Goal: Transaction & Acquisition: Obtain resource

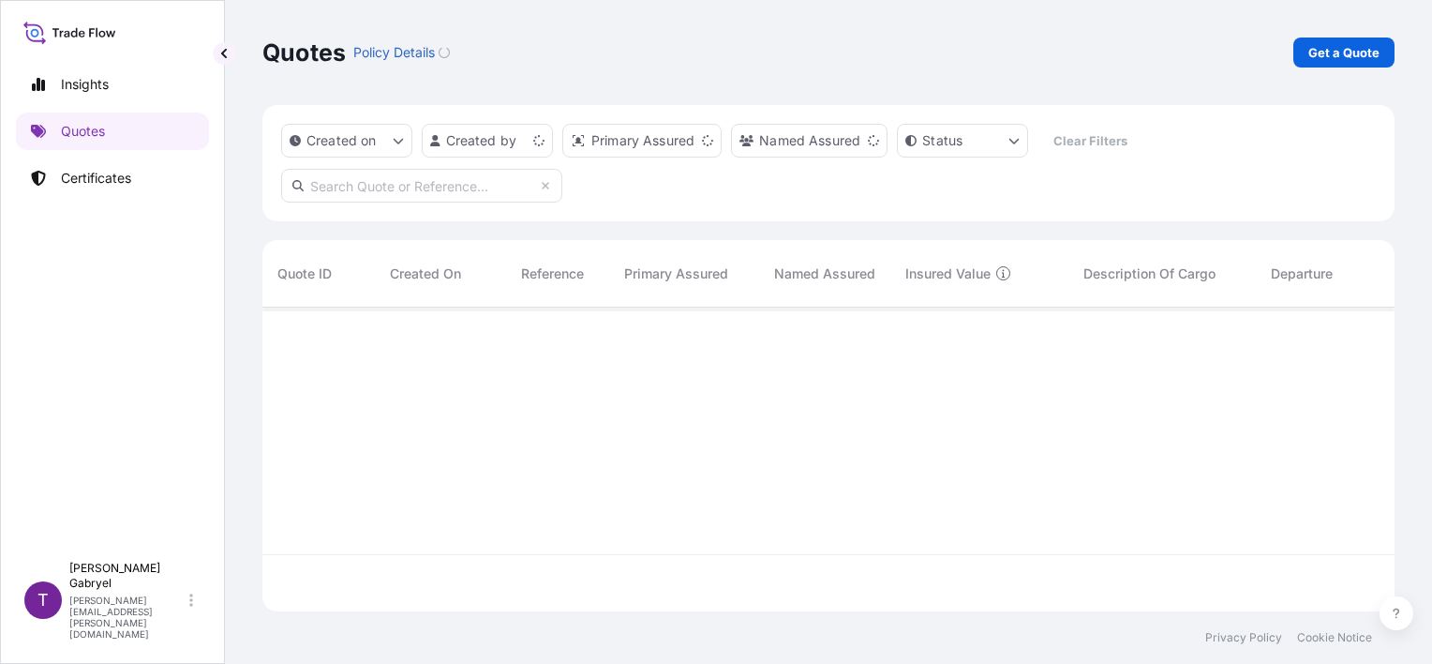
scroll to position [300, 1117]
click at [109, 178] on p "Certificates" at bounding box center [96, 178] width 70 height 19
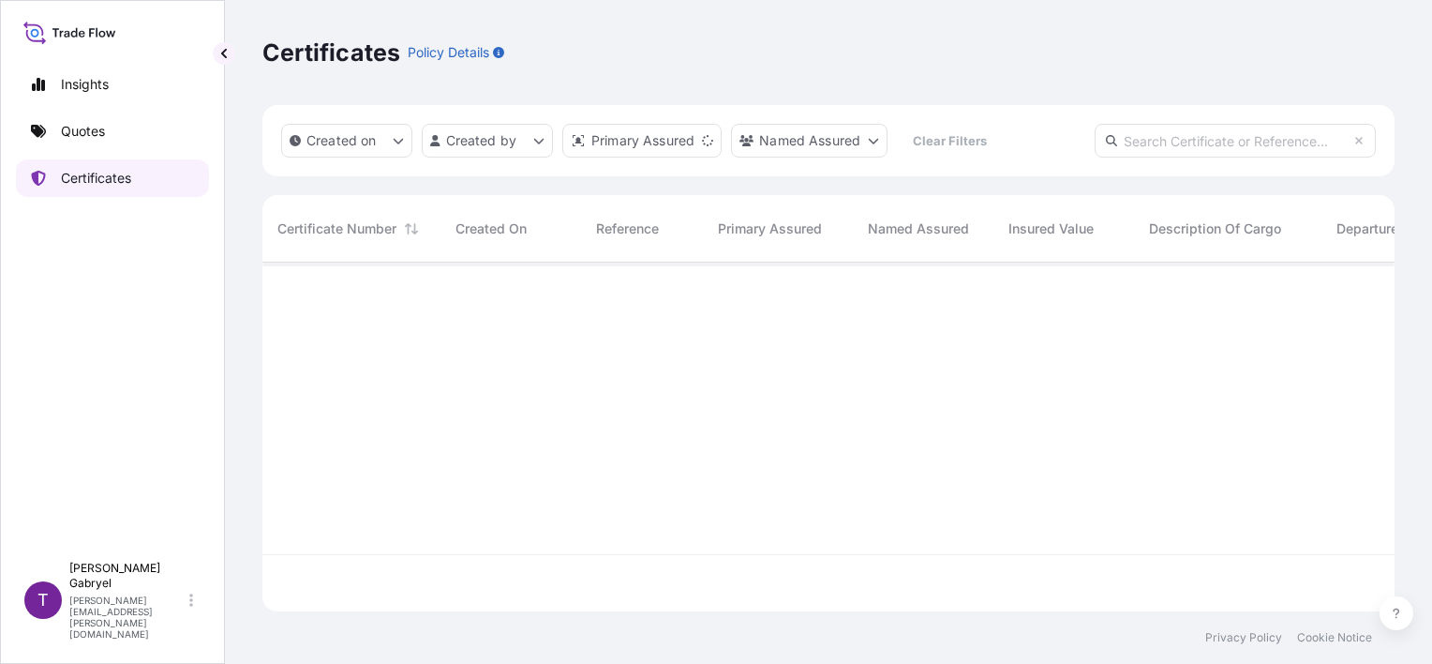
scroll to position [345, 1117]
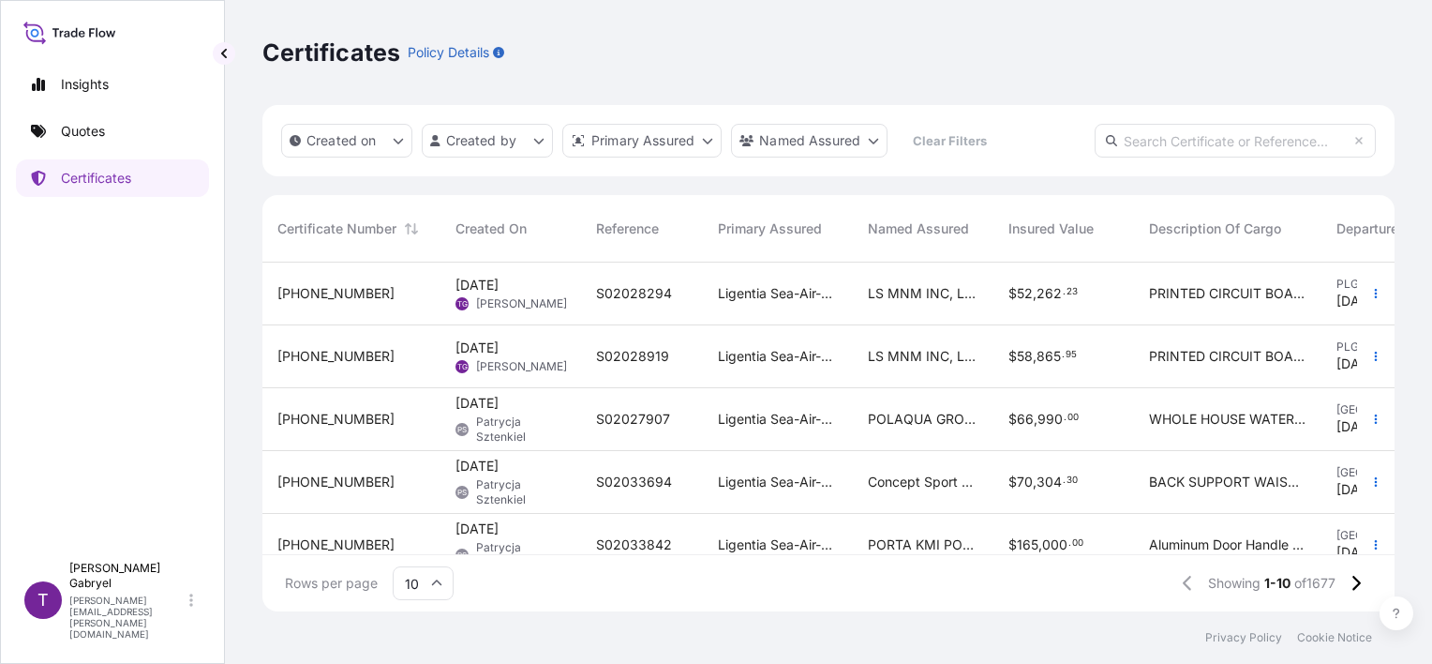
click at [655, 311] on div "S02028294" at bounding box center [642, 293] width 122 height 63
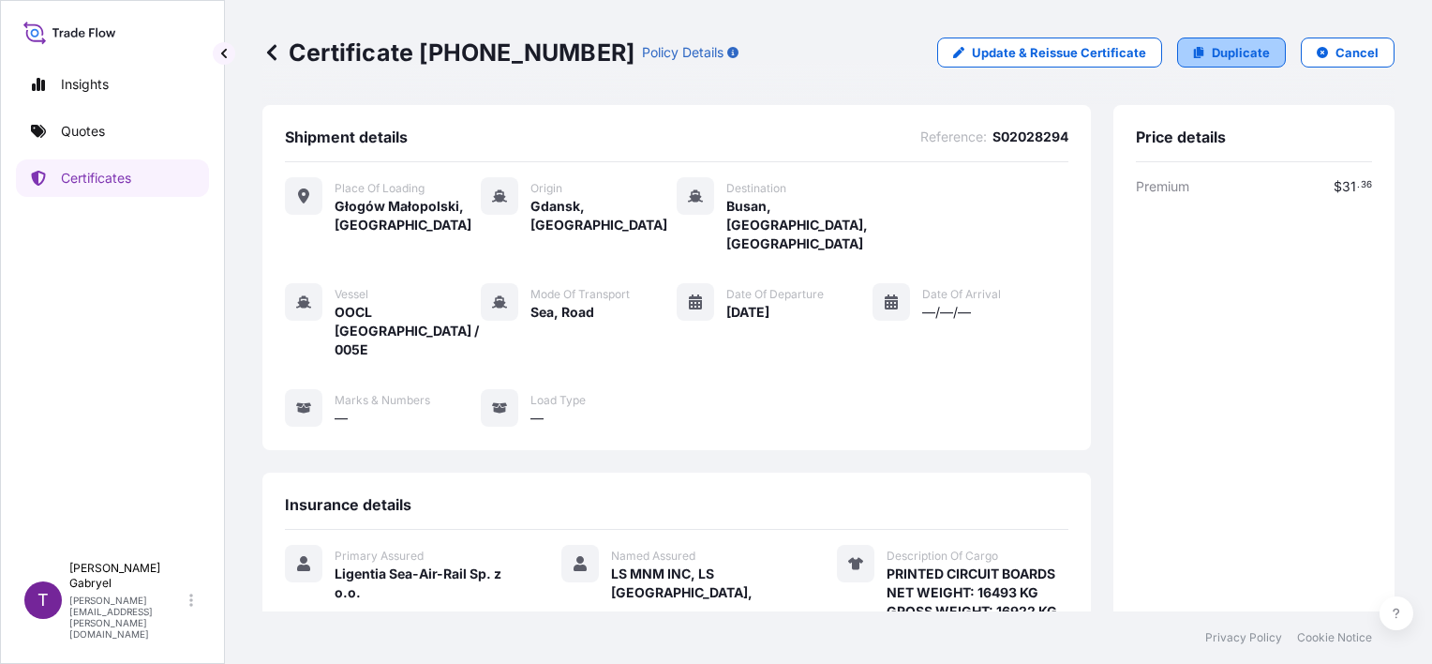
click at [1191, 60] on link "Duplicate" at bounding box center [1231, 52] width 109 height 30
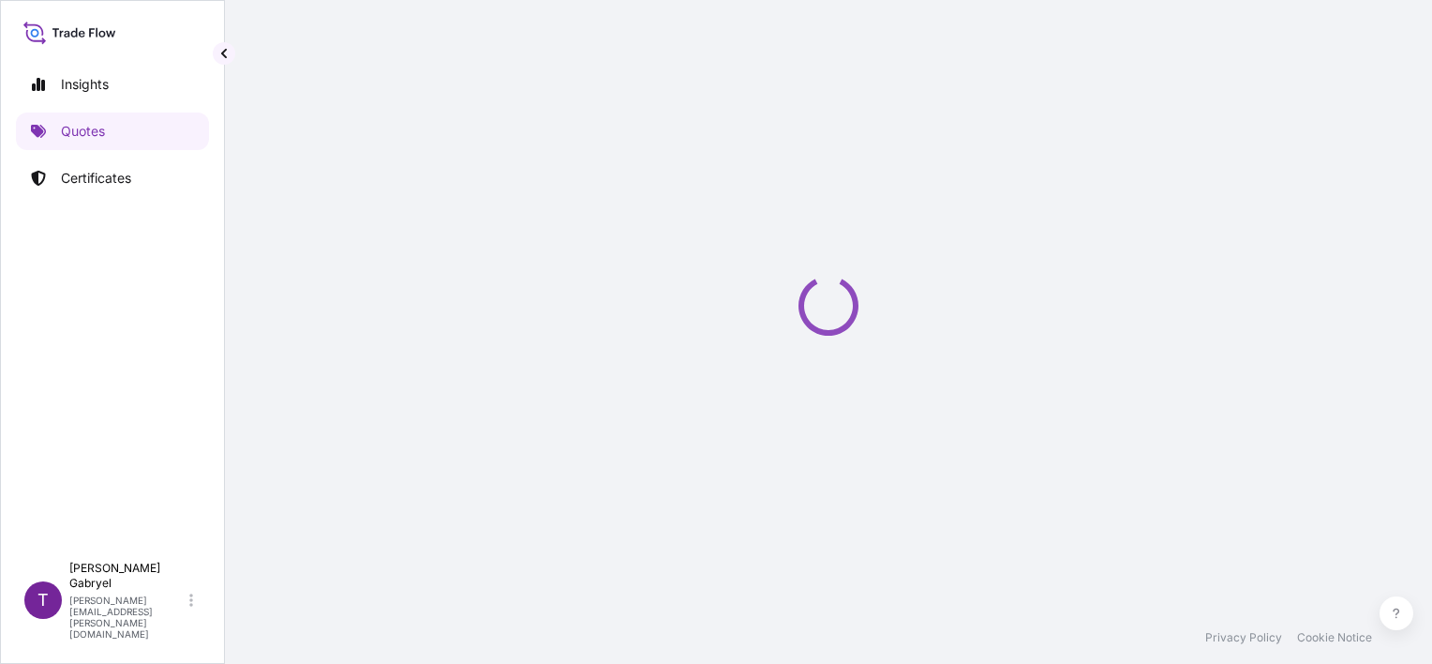
select select "Road / [GEOGRAPHIC_DATA]"
select select "Sea"
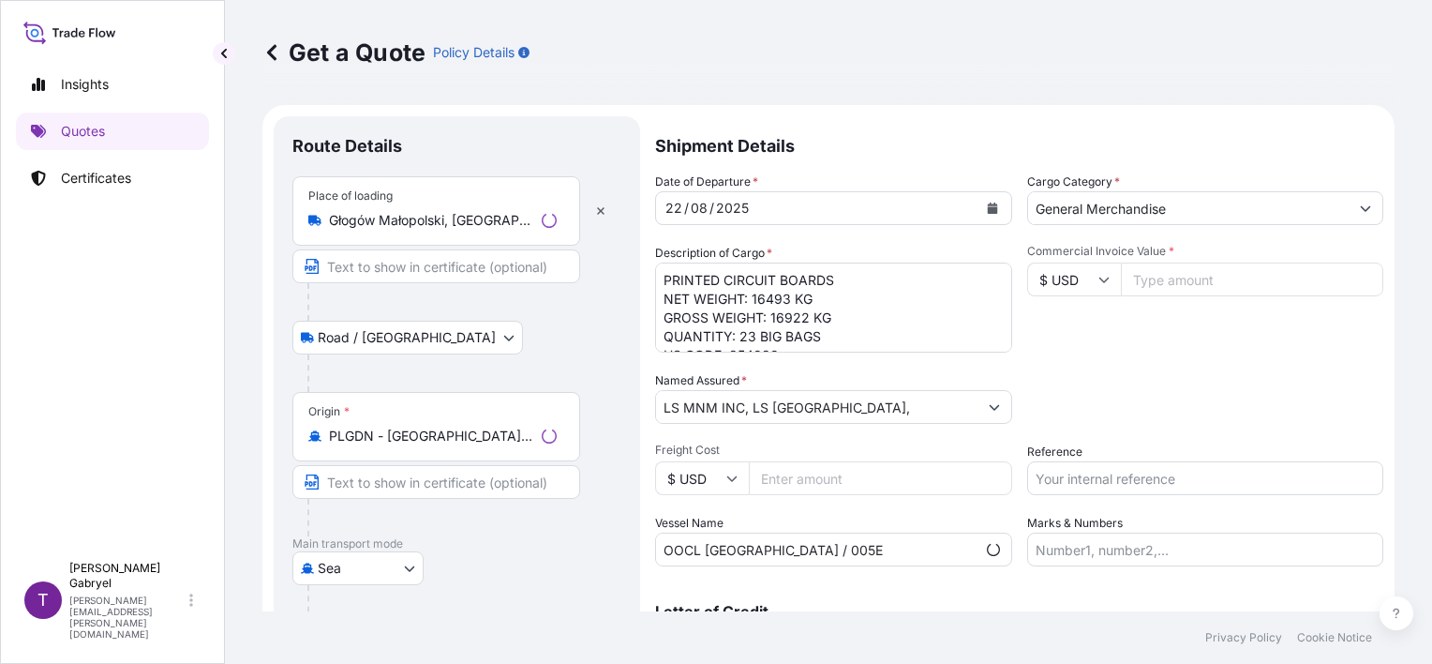
scroll to position [30, 0]
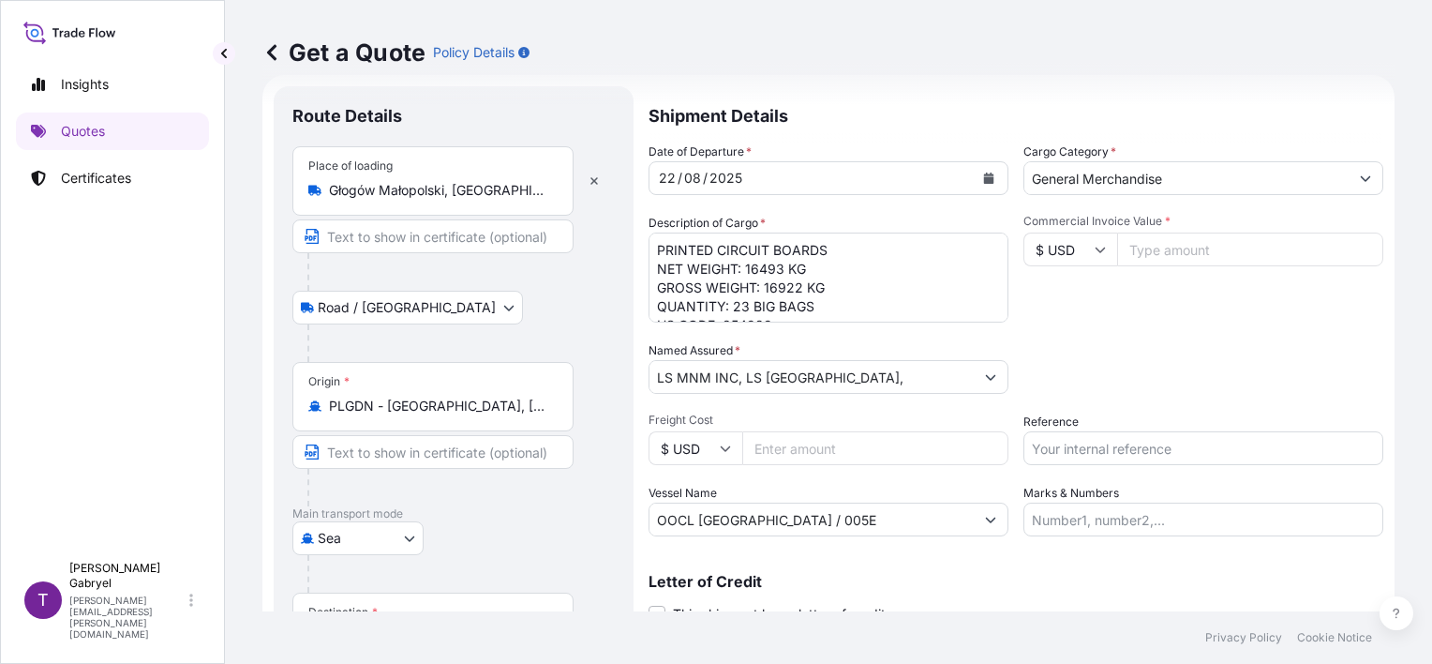
click at [678, 172] on div "/" at bounding box center [680, 178] width 5 height 22
click at [665, 176] on div "22" at bounding box center [667, 178] width 21 height 22
drag, startPoint x: 672, startPoint y: 176, endPoint x: 979, endPoint y: 178, distance: 306.5
click at [678, 176] on div "22 / 08 / 2025" at bounding box center [812, 178] width 324 height 34
click at [984, 180] on icon "Calendar" at bounding box center [989, 177] width 10 height 11
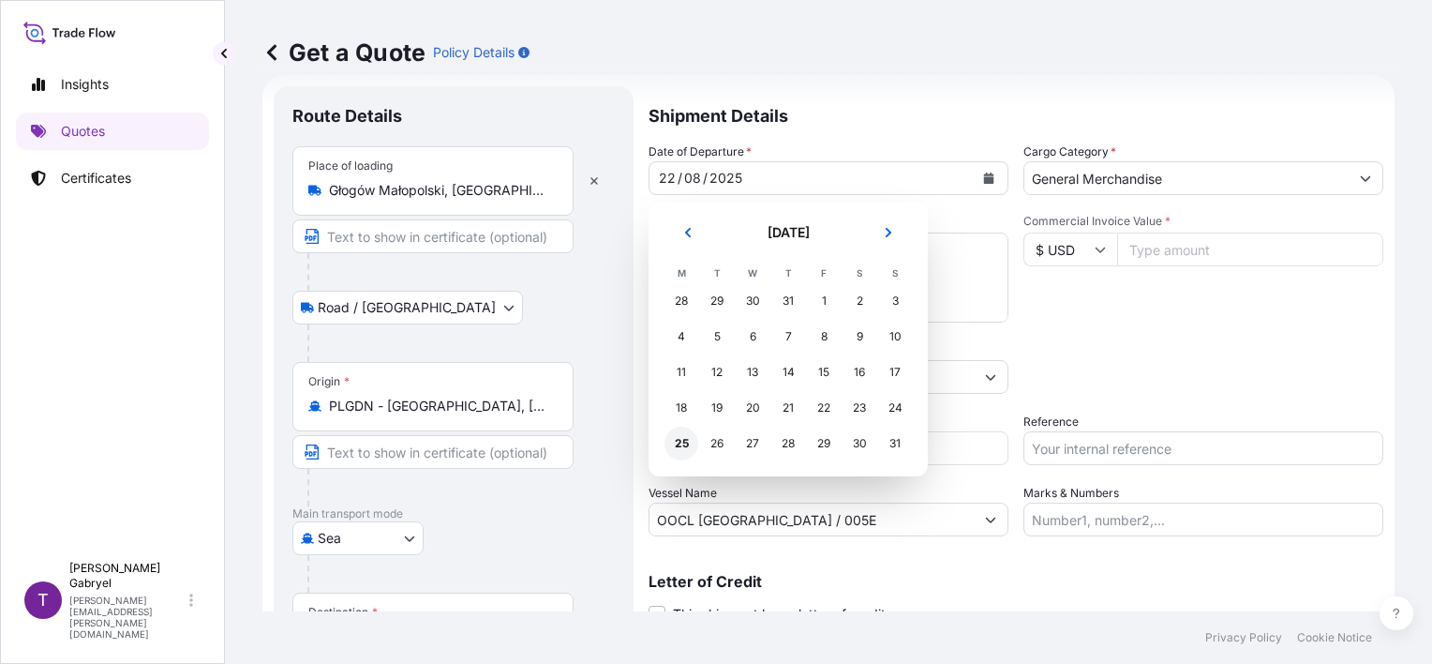
click at [682, 442] on div "25" at bounding box center [682, 444] width 34 height 34
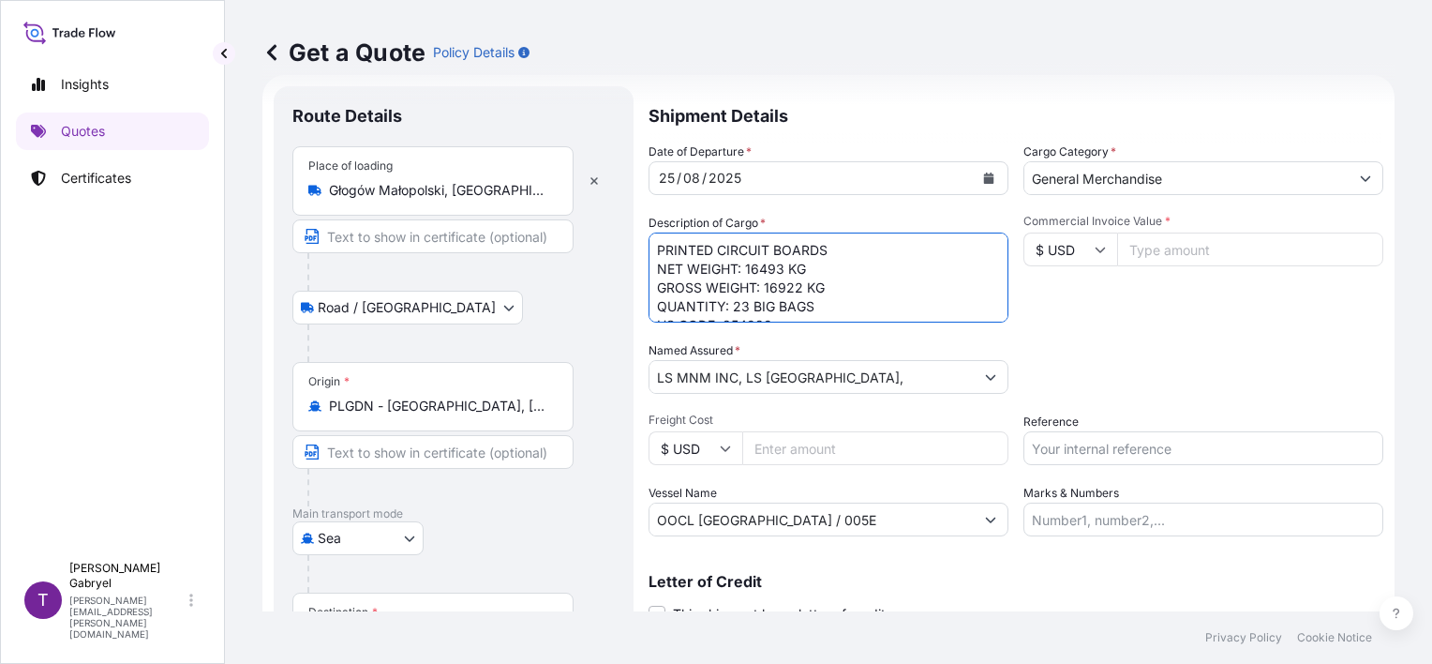
click at [769, 270] on textarea "PRINTED CIRCUIT BOARDS NET WEIGHT: 16493 KG GROSS WEIGHT: 16922 KG QUANTITY: 23…" at bounding box center [829, 277] width 360 height 90
paste textarea "535"
click at [797, 287] on textarea "PRINTED CIRCUIT BOARDS NET WEIGHT: 16493 KG GROSS WEIGHT: 16922 KG QUANTITY: 23…" at bounding box center [829, 277] width 360 height 90
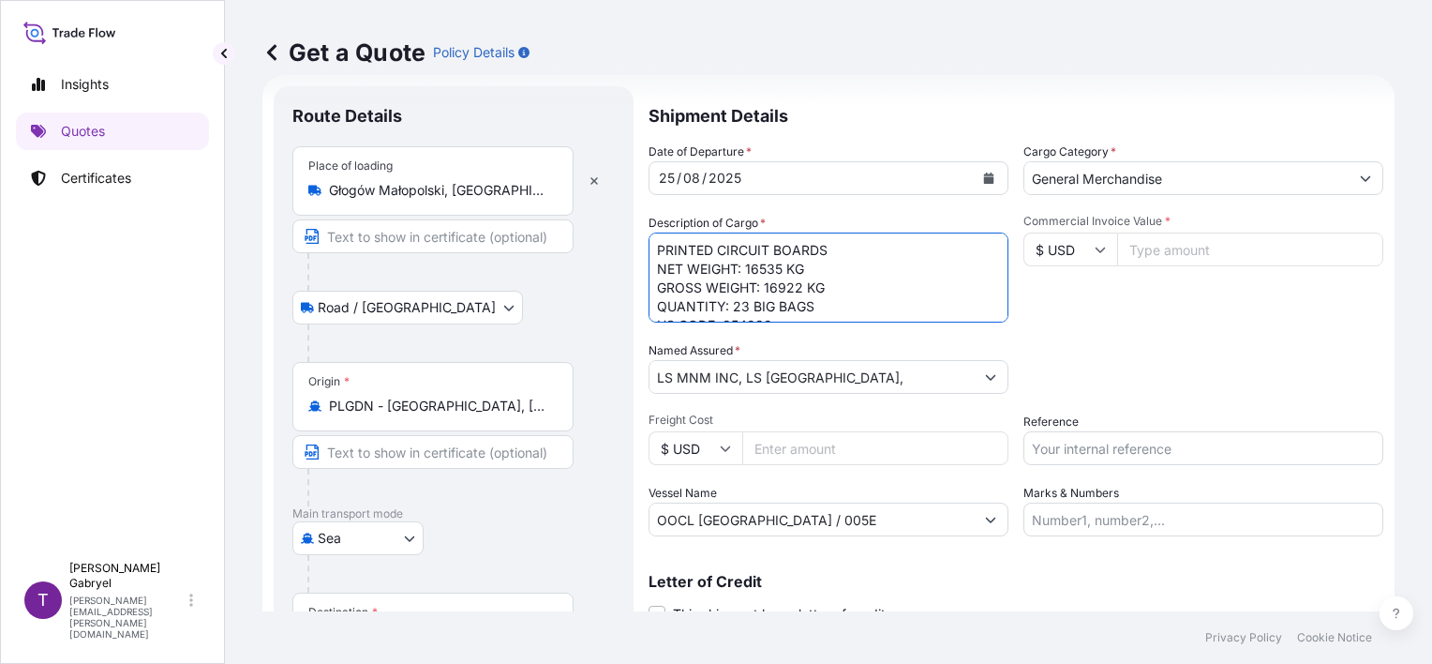
paste textarea "84"
click at [784, 308] on textarea "PRINTED CIRCUIT BOARDS NET WEIGHT: 16493 KG GROSS WEIGHT: 16922 KG QUANTITY: 23…" at bounding box center [829, 277] width 360 height 90
click at [776, 265] on textarea "PRINTED CIRCUIT BOARDS NET WEIGHT: 16493 KG GROSS WEIGHT: 16922 KG QUANTITY: 23…" at bounding box center [829, 277] width 360 height 90
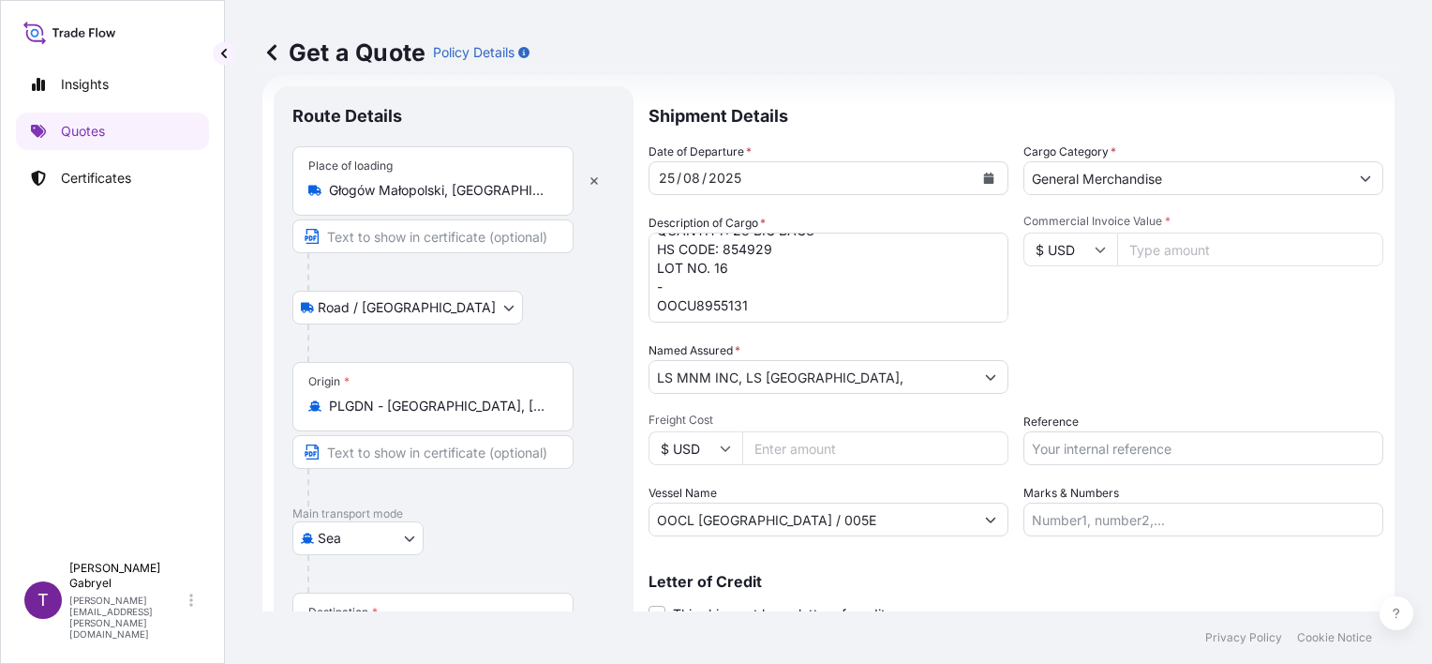
click at [693, 304] on textarea "PRINTED CIRCUIT BOARDS NET WEIGHT: 16493 KG GROSS WEIGHT: 16922 KG QUANTITY: 23…" at bounding box center [829, 277] width 360 height 90
paste textarea "7440276"
type textarea "PRINTED CIRCUIT BOARDS NET WEIGHT: 16535 KG GROSS WEIGHT: 16984 KG QUANTITY: 23…"
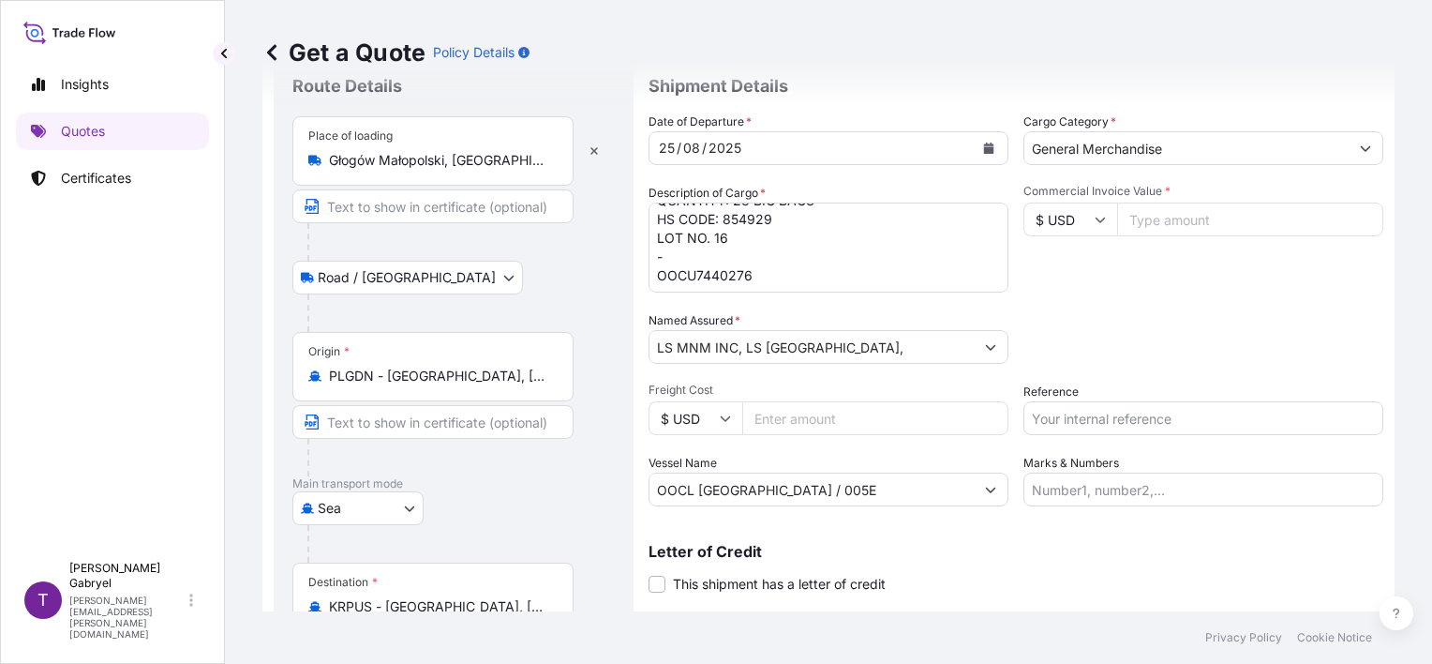
scroll to position [26, 0]
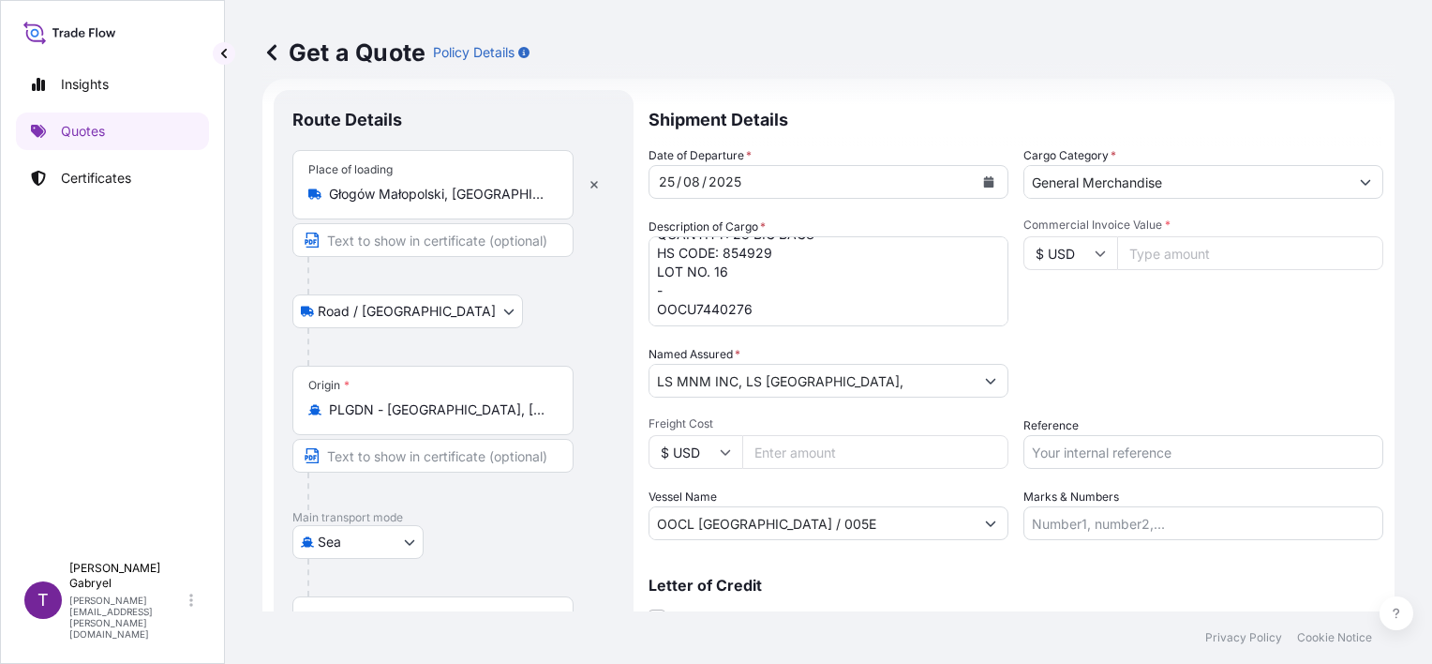
click at [1053, 446] on input "Reference" at bounding box center [1204, 452] width 360 height 34
paste input "S02028920"
type input "S02028920"
click at [1115, 352] on div "Packing Category Type to search a container mode Please select a primary mode o…" at bounding box center [1204, 371] width 360 height 52
click at [1168, 247] on input "Commercial Invoice Value *" at bounding box center [1250, 253] width 266 height 34
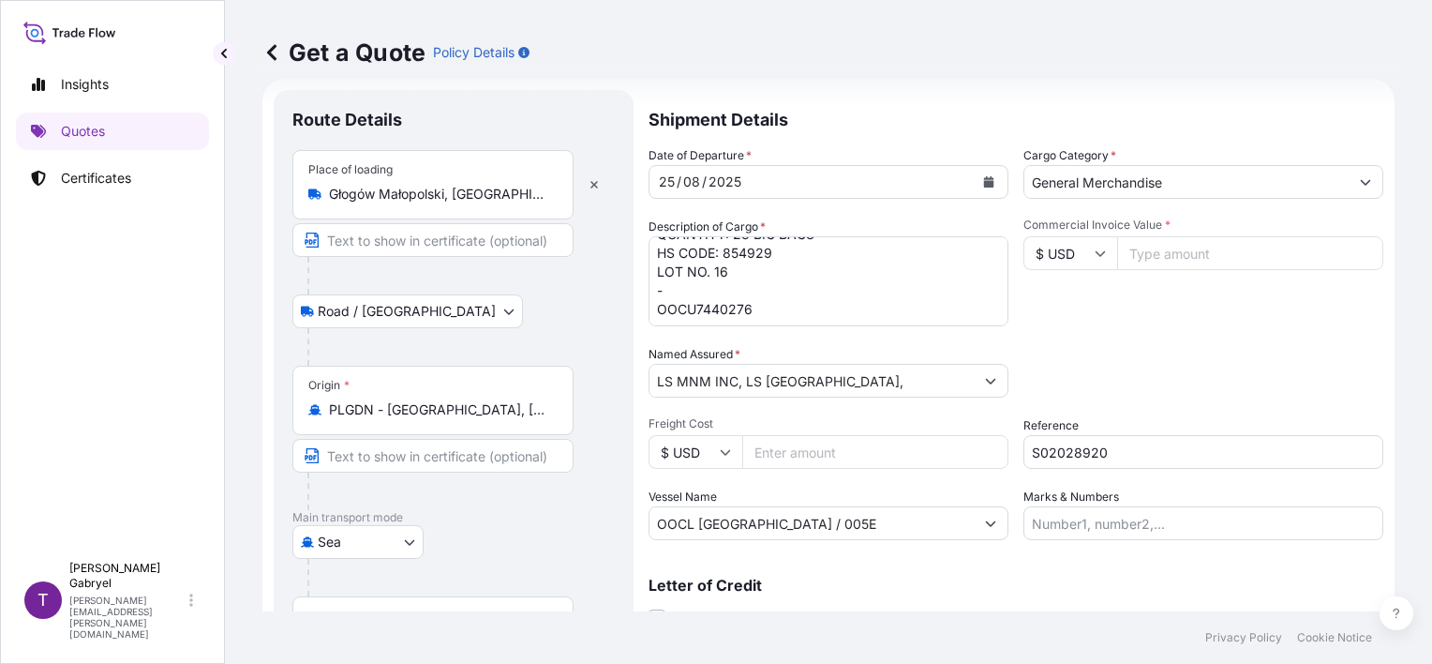
paste input "57328.38"
type input "57328.38"
click at [1187, 334] on div "Date of Departure * 25 / 08 / 2025 Cargo Category * General Merchandise Descrip…" at bounding box center [1016, 343] width 735 height 394
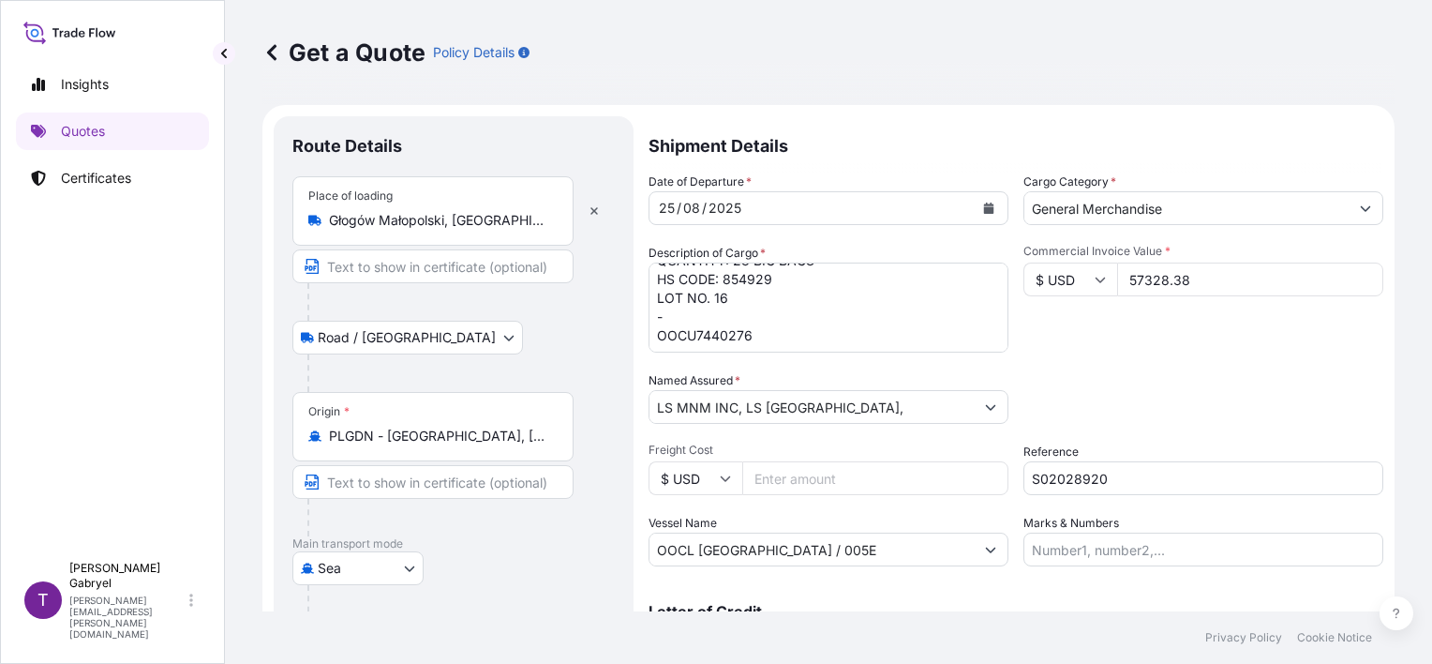
scroll to position [214, 0]
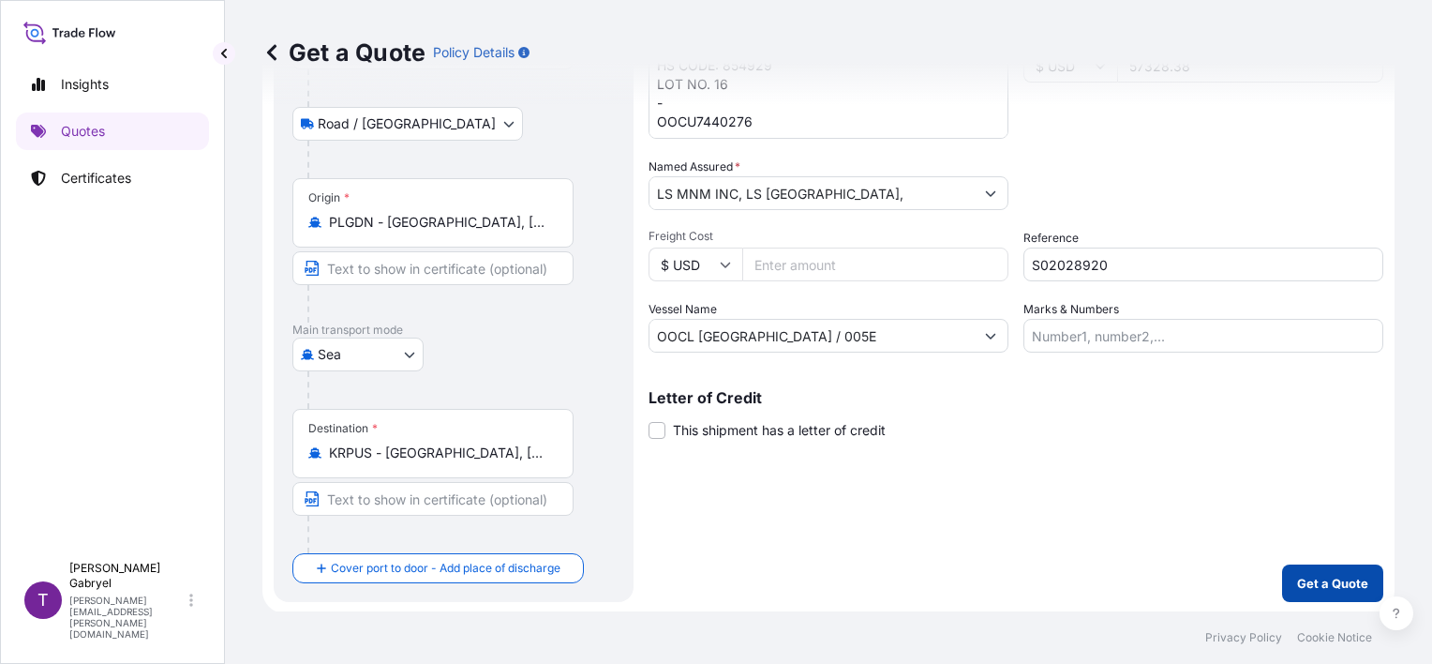
click at [1341, 580] on p "Get a Quote" at bounding box center [1332, 583] width 71 height 19
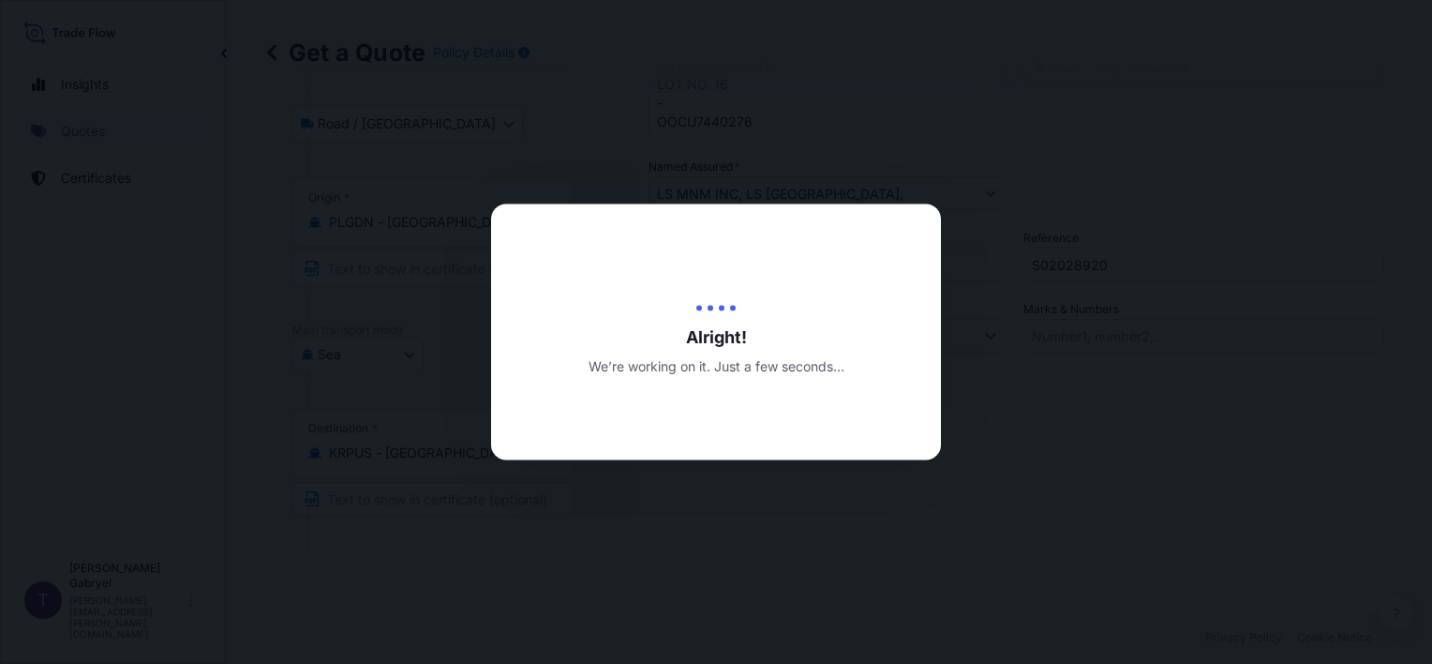
type input "[DATE]"
select select "Road / [GEOGRAPHIC_DATA]"
select select "Sea"
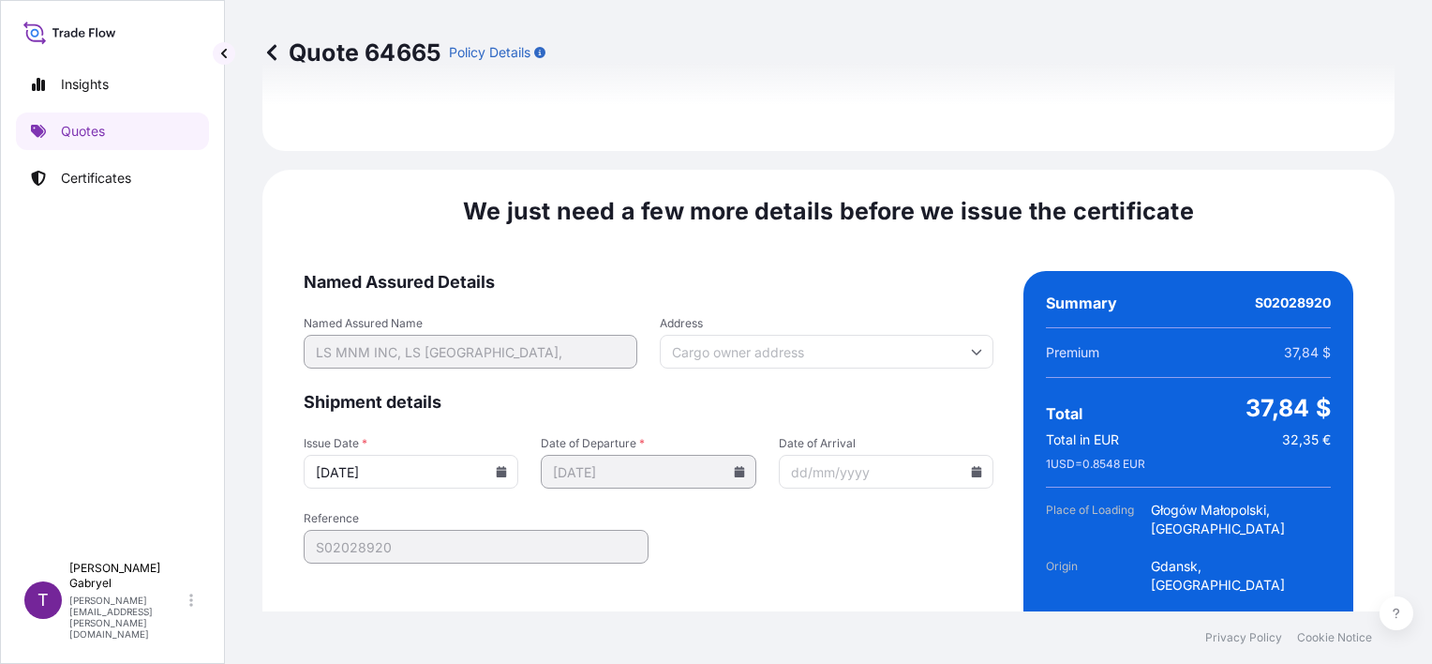
scroll to position [2488, 0]
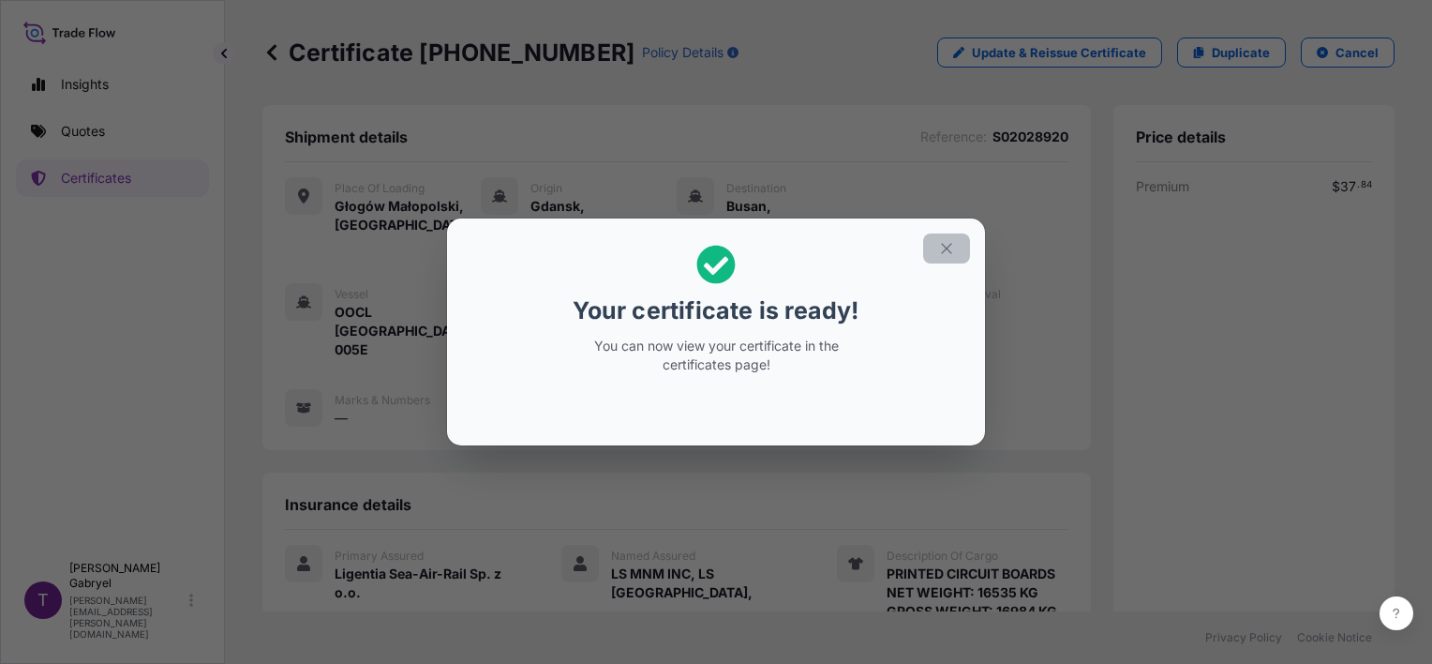
click at [942, 245] on icon "button" at bounding box center [946, 248] width 17 height 17
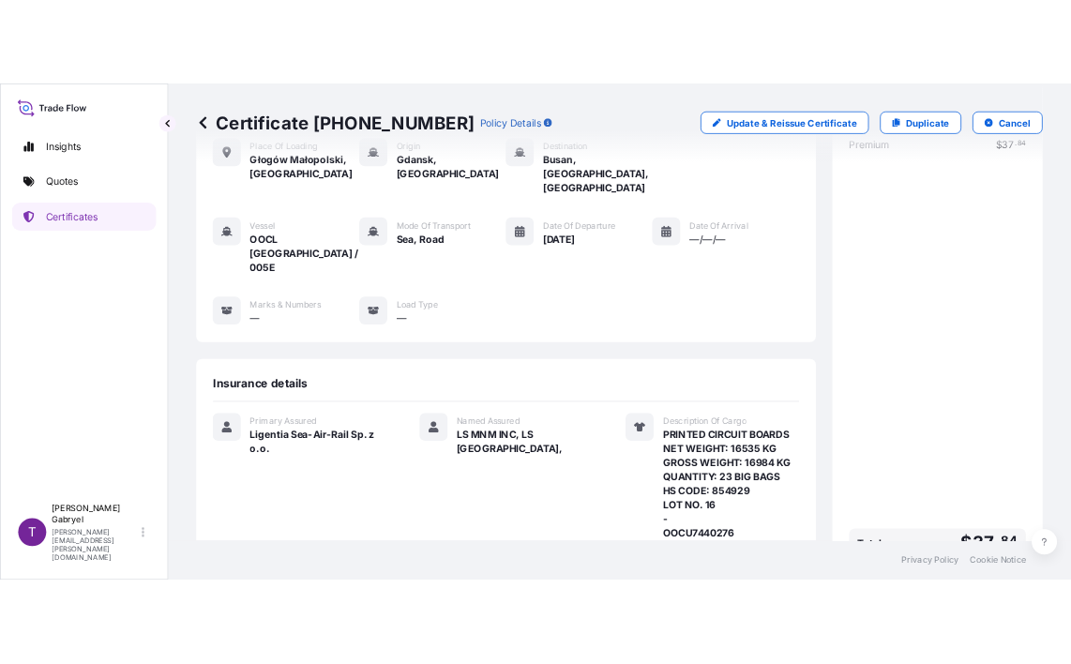
scroll to position [431, 0]
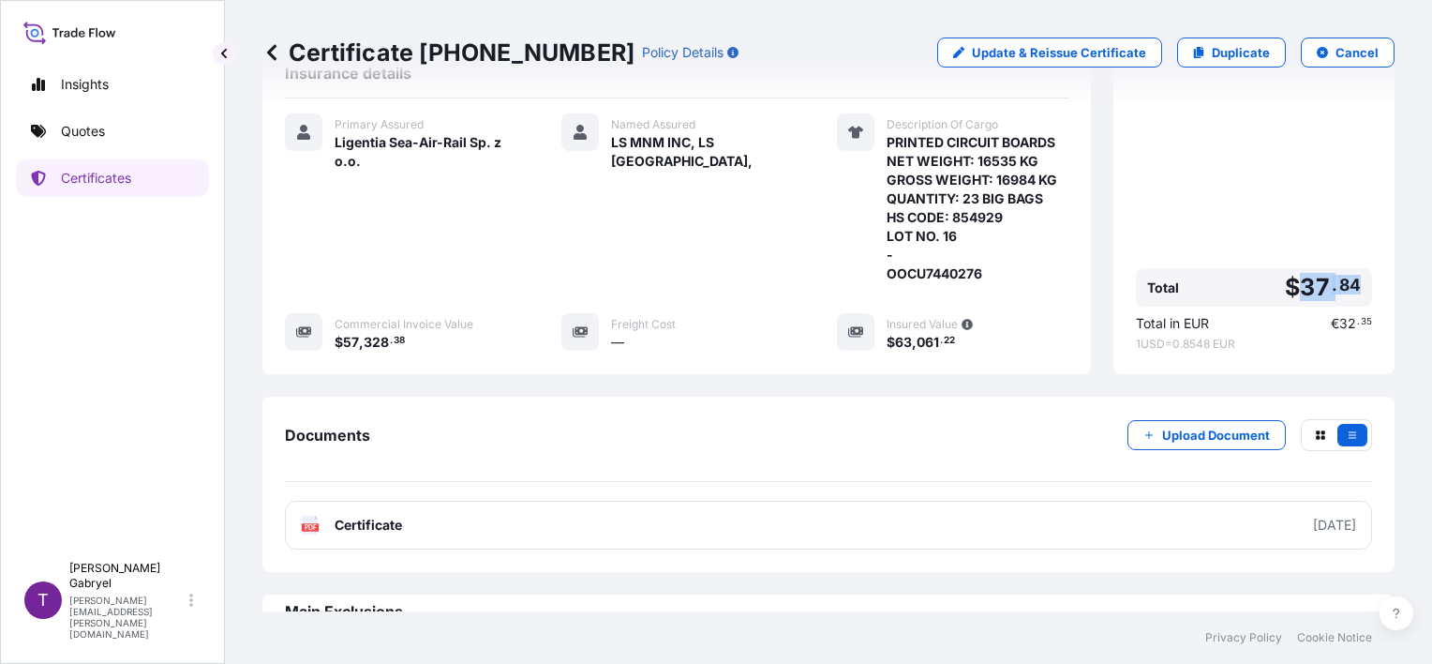
drag, startPoint x: 1353, startPoint y: 240, endPoint x: 1286, endPoint y: 251, distance: 67.5
click at [1286, 268] on div "Total $ 37 . 84" at bounding box center [1254, 287] width 236 height 38
copy span "37 . 84"
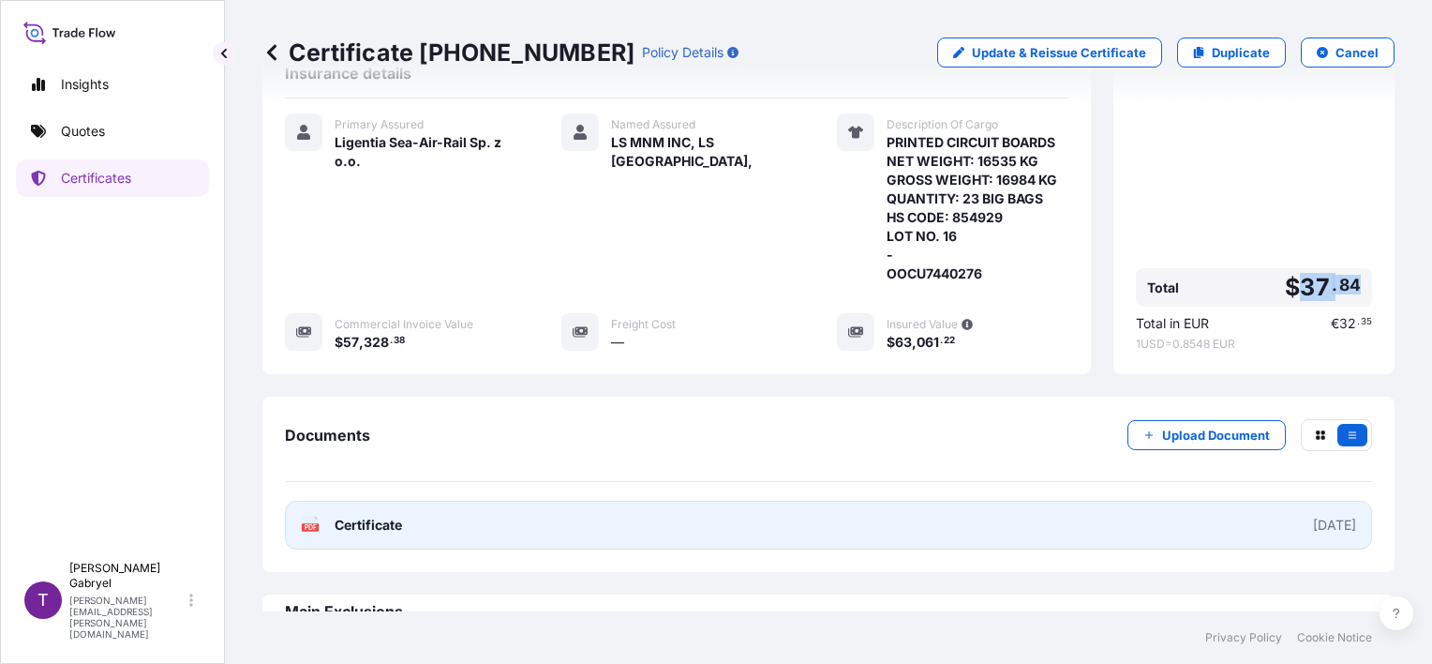
click at [514, 501] on link "PDF Certificate [DATE]" at bounding box center [828, 525] width 1087 height 49
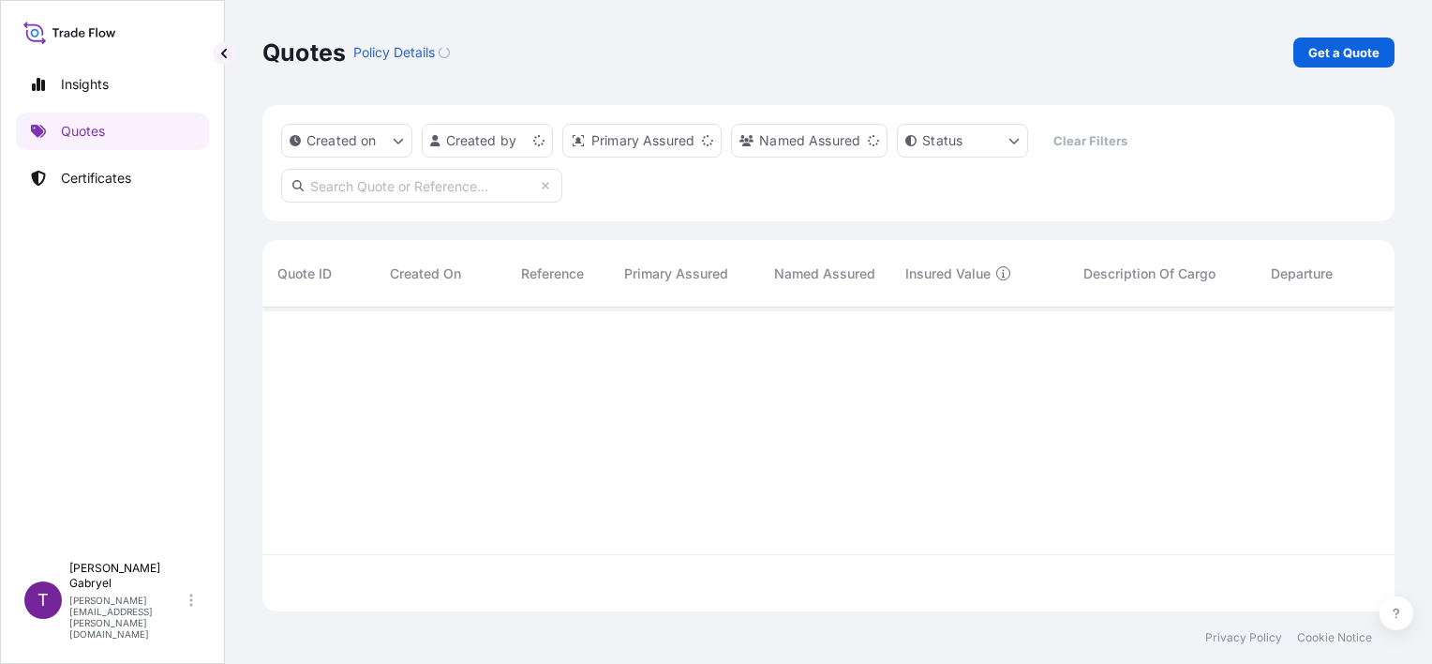
scroll to position [300, 1117]
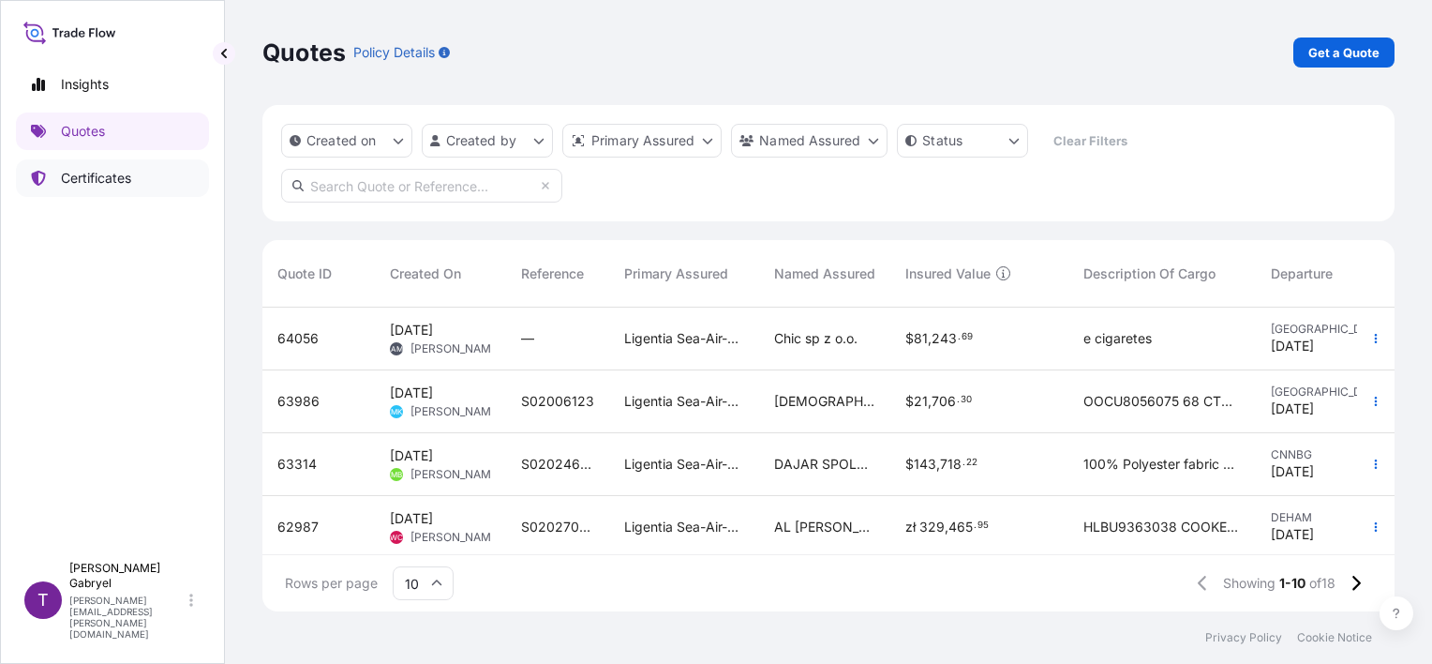
click at [82, 173] on p "Certificates" at bounding box center [96, 178] width 70 height 19
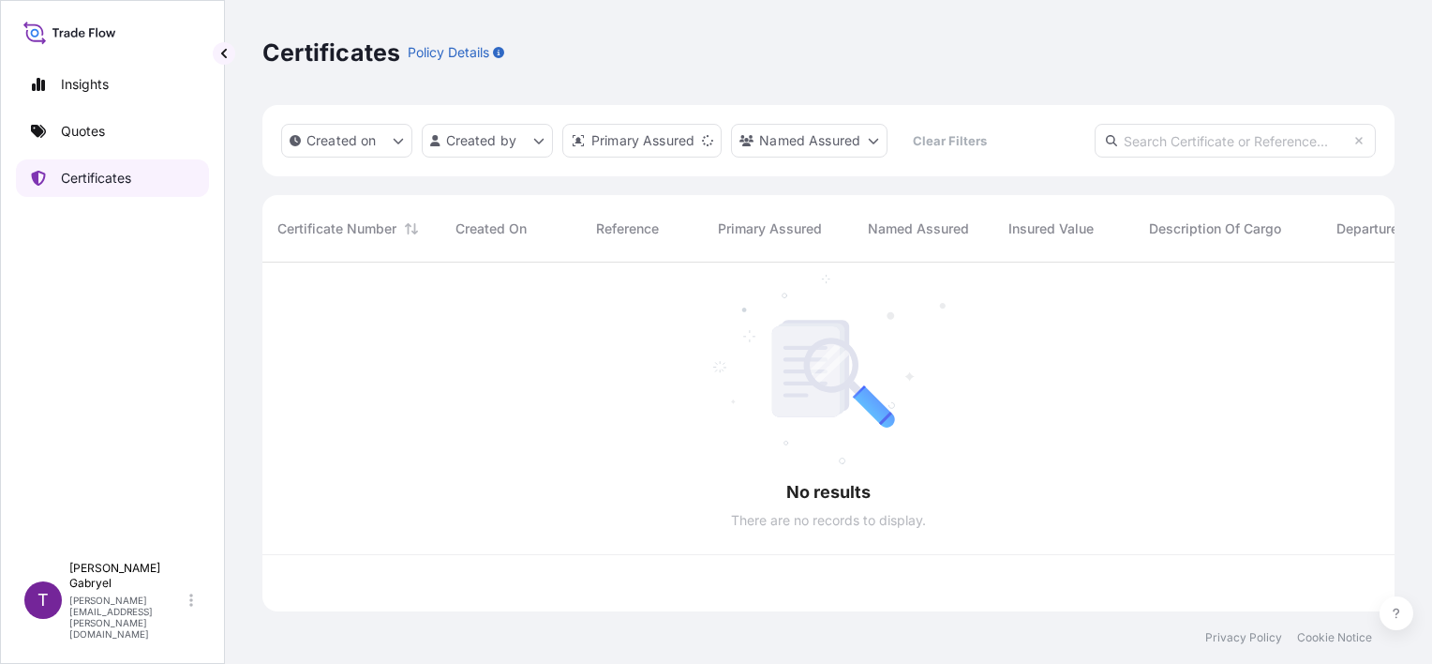
scroll to position [345, 1117]
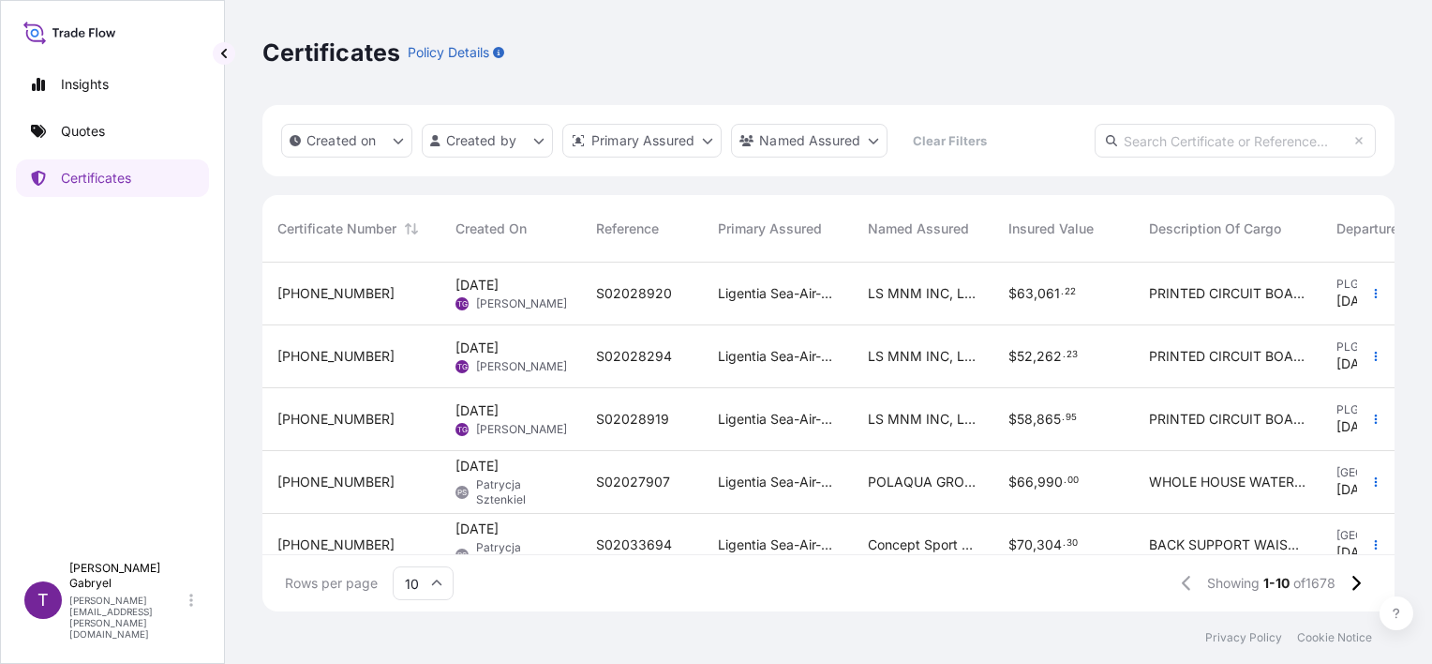
click at [1200, 292] on span "PRINTED CIRCUIT BOARDS NET WEIGHT 16535 KG GROSS WEIGHT 16984 KG QUANTITY 23 BI…" at bounding box center [1227, 293] width 157 height 19
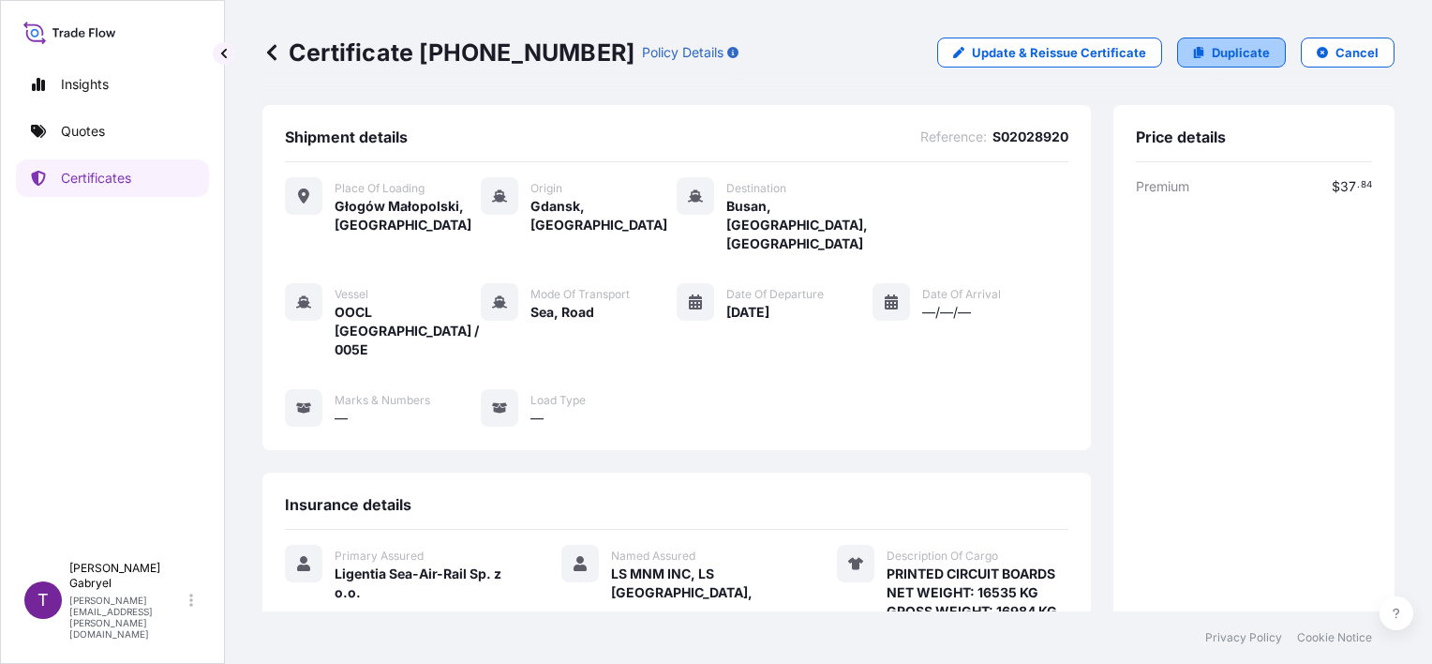
click at [1230, 57] on p "Duplicate" at bounding box center [1241, 52] width 58 height 19
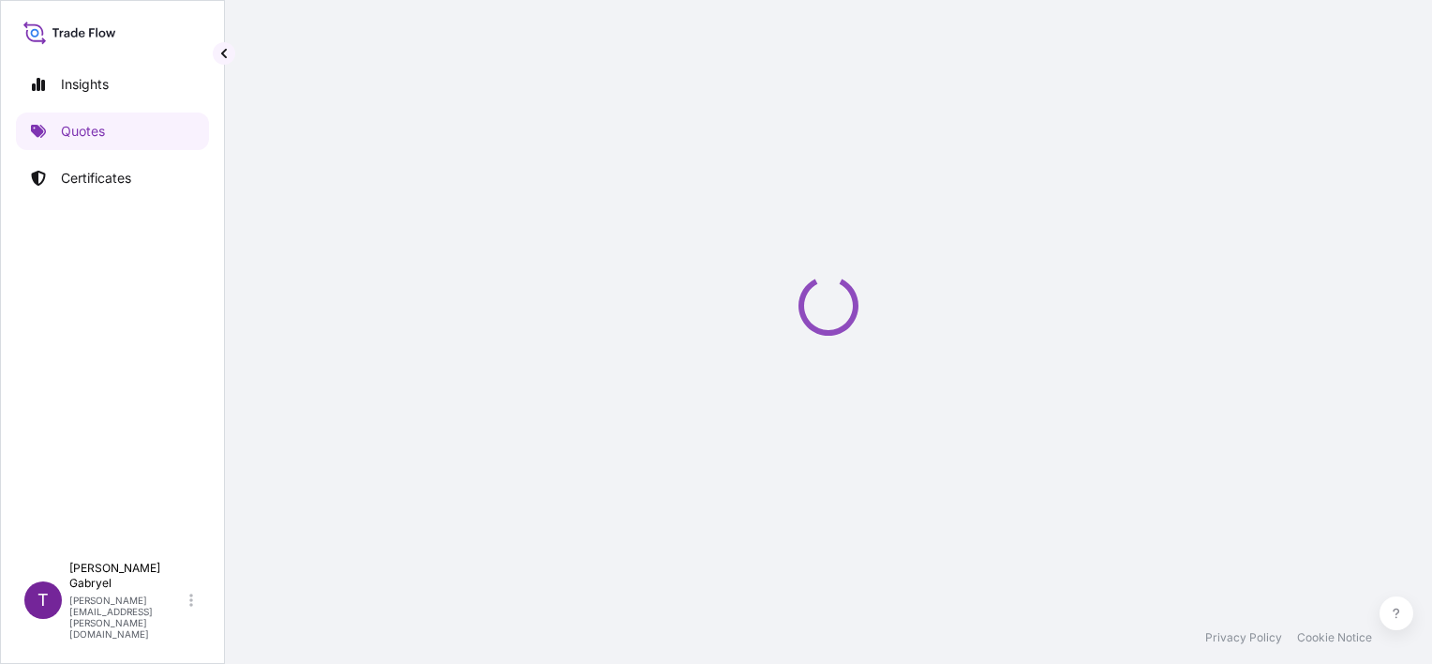
select select "Road / [GEOGRAPHIC_DATA]"
select select "Sea"
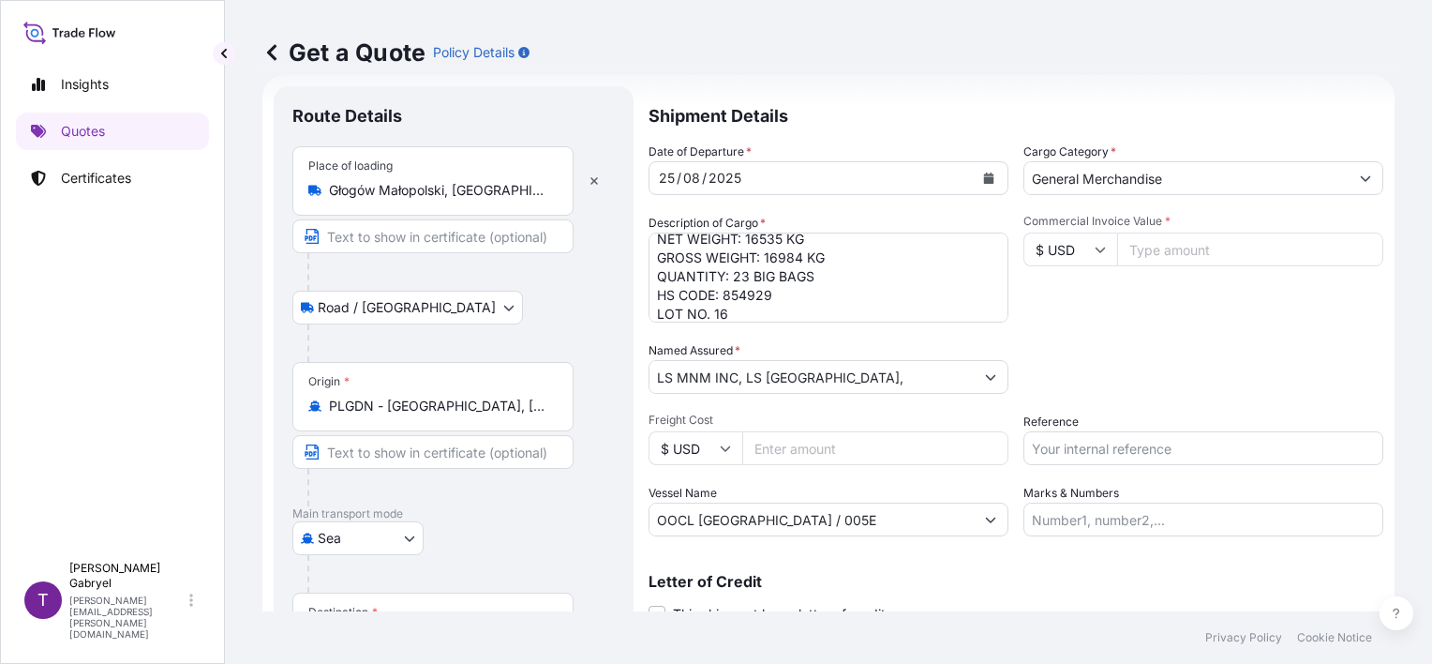
scroll to position [76, 0]
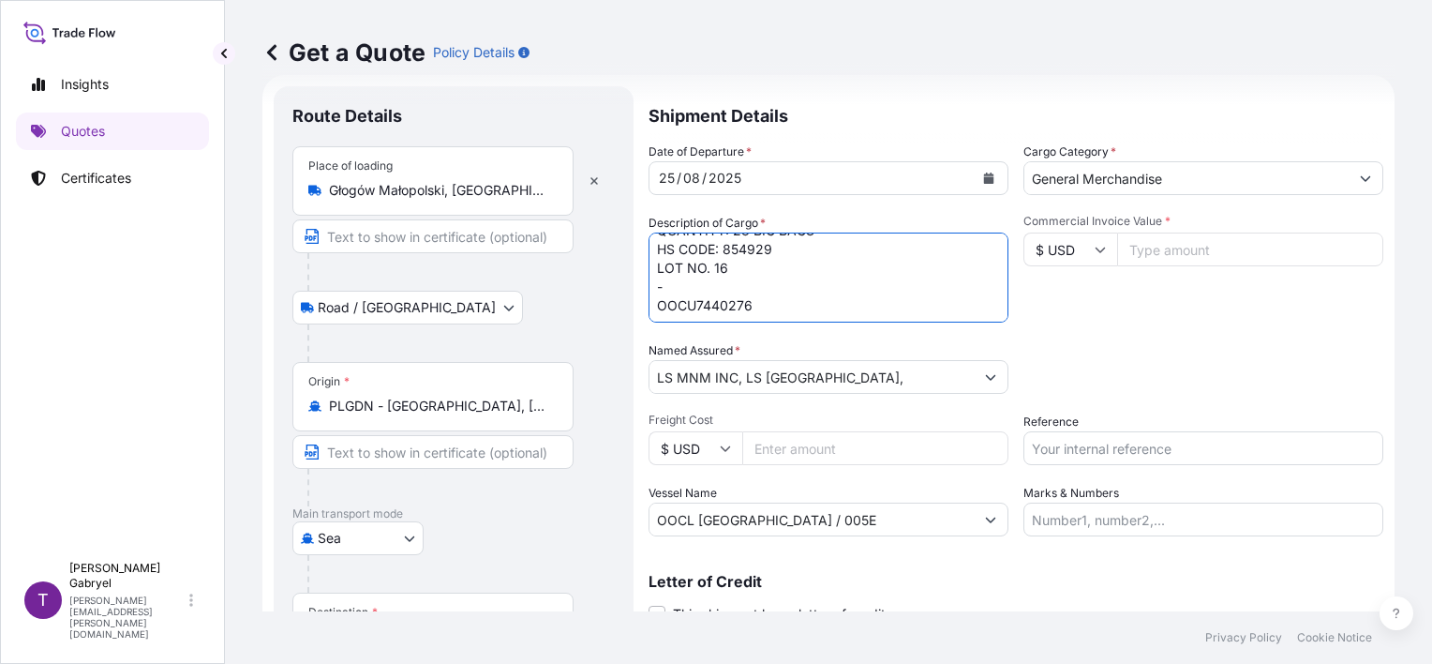
click at [717, 308] on textarea "PRINTED CIRCUIT BOARDS NET WEIGHT: 16535 KG GROSS WEIGHT: 16984 KG QUANTITY: 23…" at bounding box center [829, 277] width 360 height 90
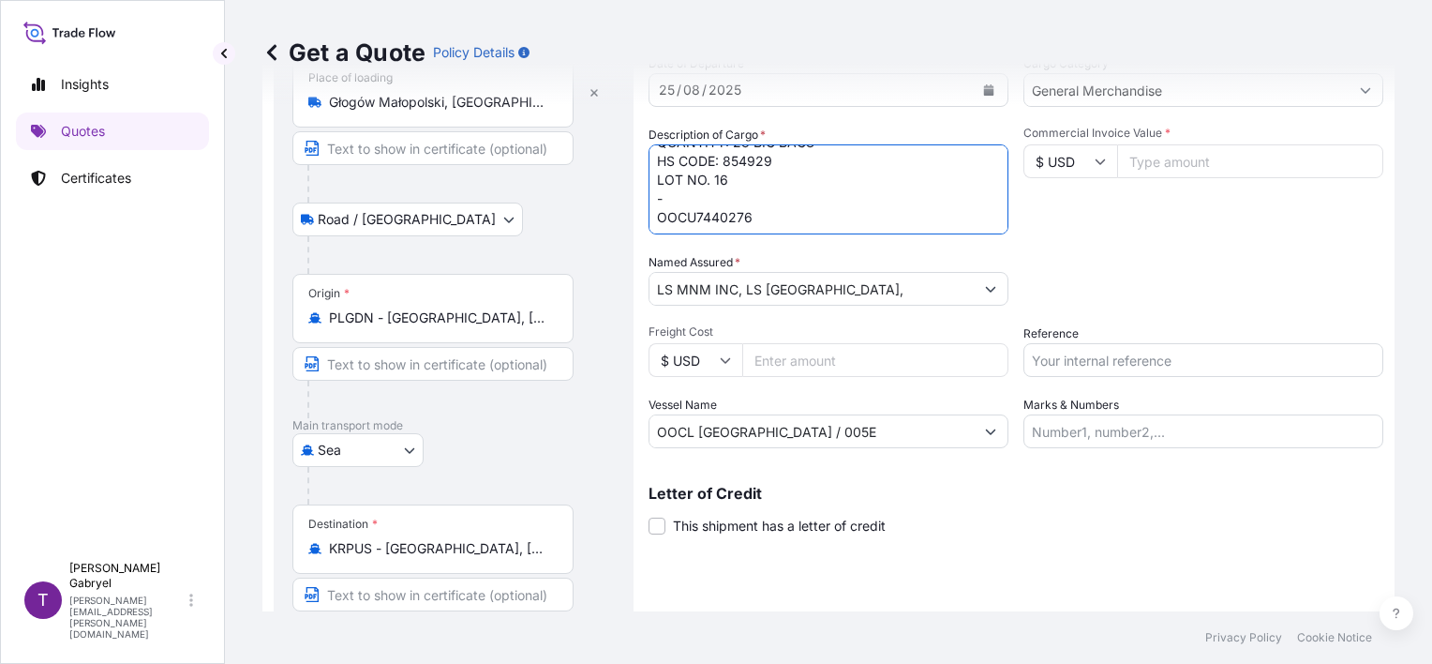
scroll to position [26, 0]
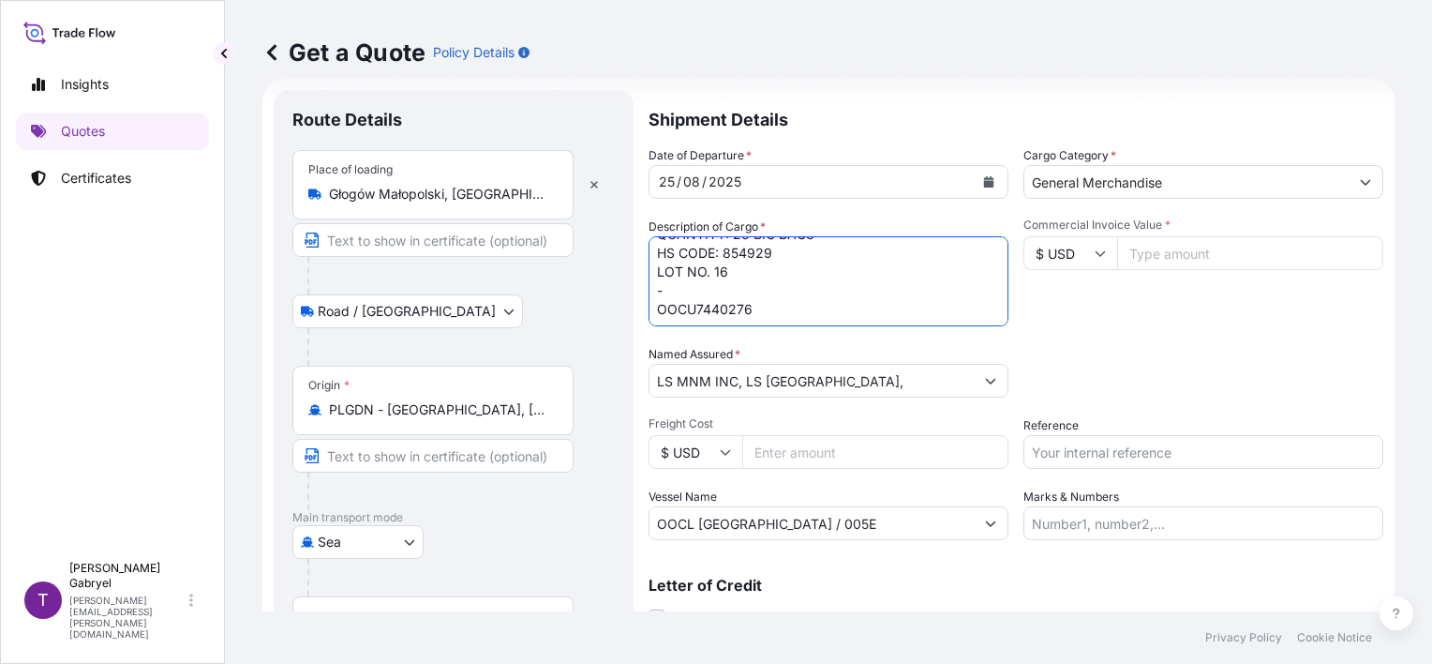
click at [718, 305] on textarea "PRINTED CIRCUIT BOARDS NET WEIGHT: 16535 KG GROSS WEIGHT: 16984 KG QUANTITY: 23…" at bounding box center [829, 281] width 360 height 90
paste textarea "8371800"
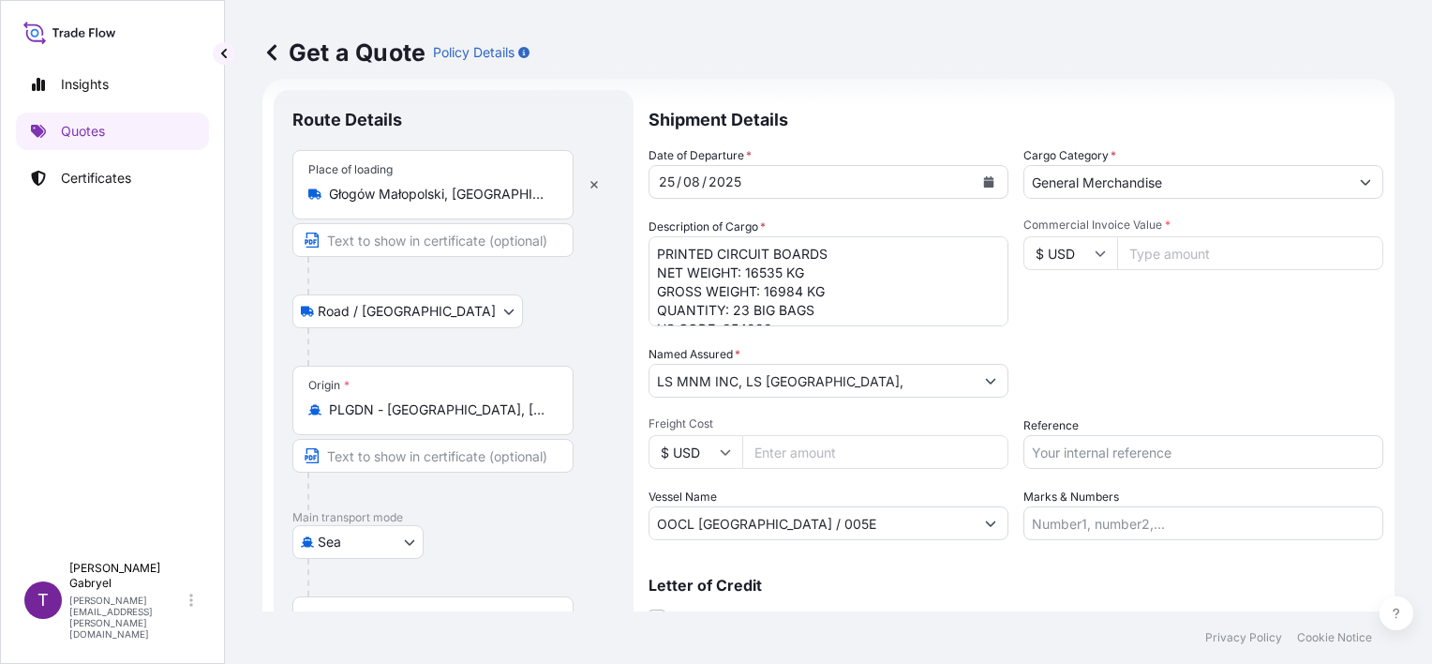
click at [781, 287] on textarea "PRINTED CIRCUIT BOARDS NET WEIGHT: 16535 KG GROSS WEIGHT: 16984 KG QUANTITY: 23…" at bounding box center [829, 281] width 360 height 90
paste textarea "8521"
click at [754, 270] on textarea "PRINTED CIRCUIT BOARDS NET WEIGHT: 16535 KG GROSS WEIGHT: 16984 KG QUANTITY: 23…" at bounding box center [829, 281] width 360 height 90
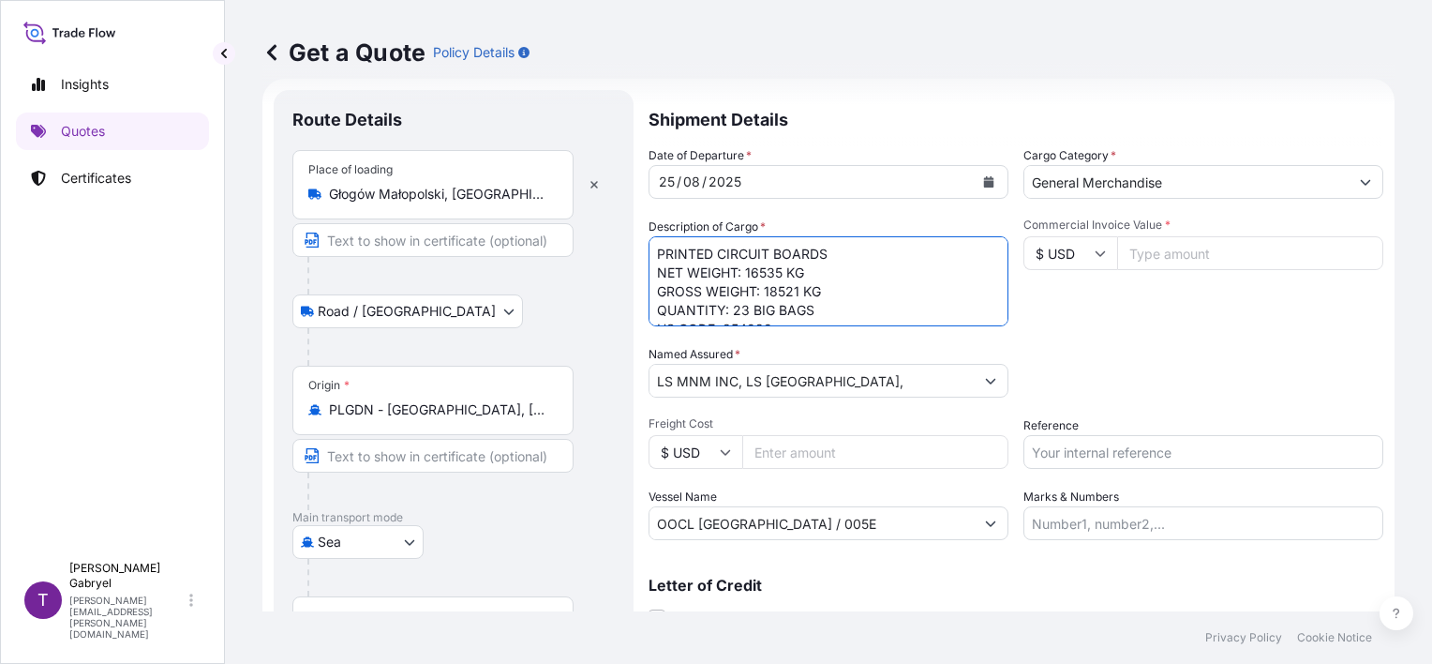
paste textarea "8 055"
click at [746, 308] on textarea "PRINTED CIRCUIT BOARDS NET WEIGHT: 16535 KG GROSS WEIGHT: 16984 KG QUANTITY: 23…" at bounding box center [829, 281] width 360 height 90
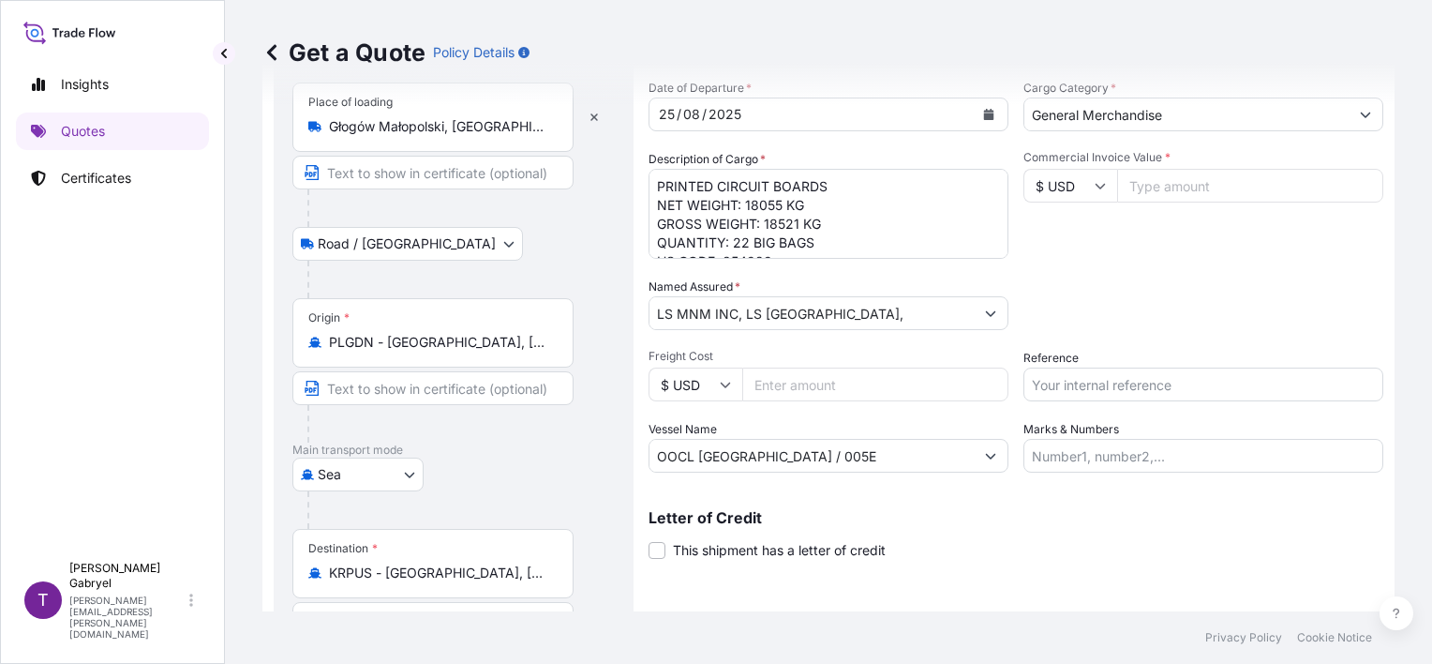
scroll to position [76, 0]
click at [787, 214] on textarea "PRINTED CIRCUIT BOARDS NET WEIGHT: 16535 KG GROSS WEIGHT: 16984 KG QUANTITY: 23…" at bounding box center [829, 214] width 360 height 90
click at [787, 198] on textarea "PRINTED CIRCUIT BOARDS NET WEIGHT: 16535 KG GROSS WEIGHT: 16984 KG QUANTITY: 23…" at bounding box center [829, 214] width 360 height 90
type textarea "PRINTED CIRCUIT BOARDS NET WEIGHT: 18055 KG GROSS WEIGHT: 18521 KG QUANTITY: 22…"
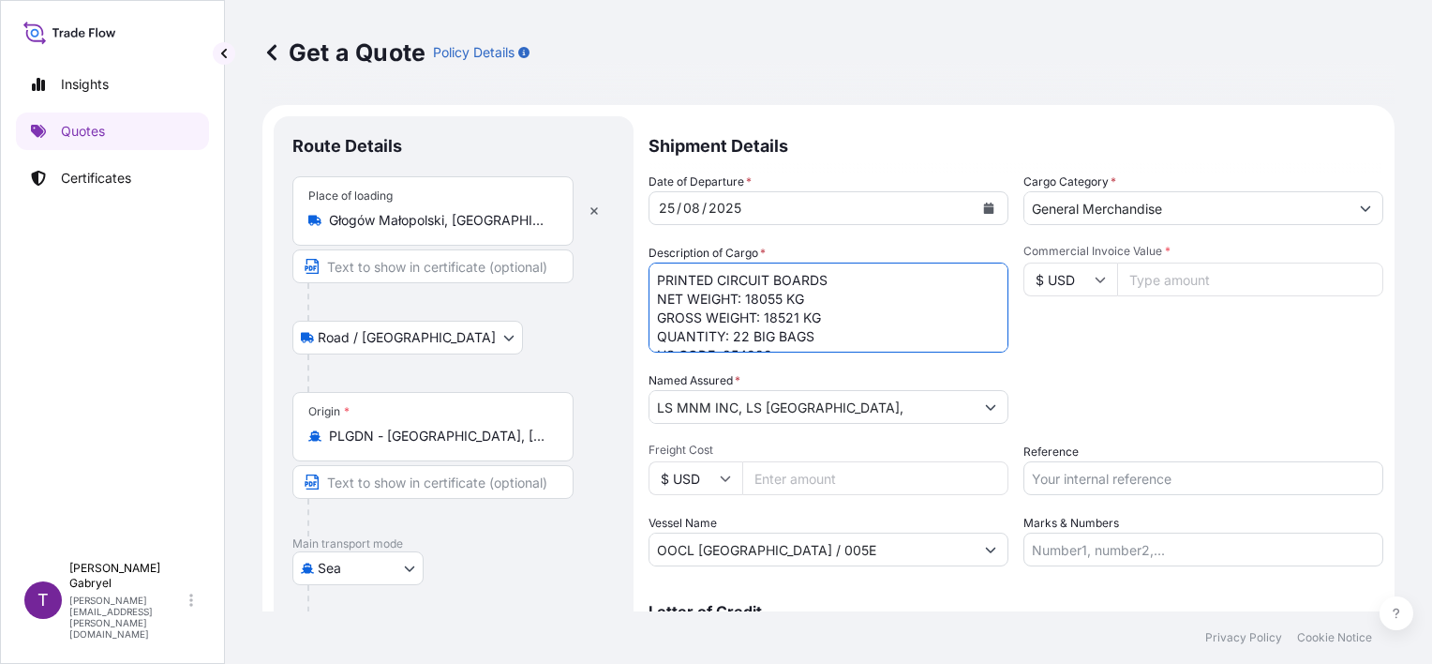
click at [1190, 279] on input "Commercial Invoice Value *" at bounding box center [1250, 279] width 266 height 34
paste input "70181.20"
type input "70181.20"
click at [1205, 371] on div "Packing Category Type to search a container mode Please select a primary mode o…" at bounding box center [1204, 397] width 360 height 52
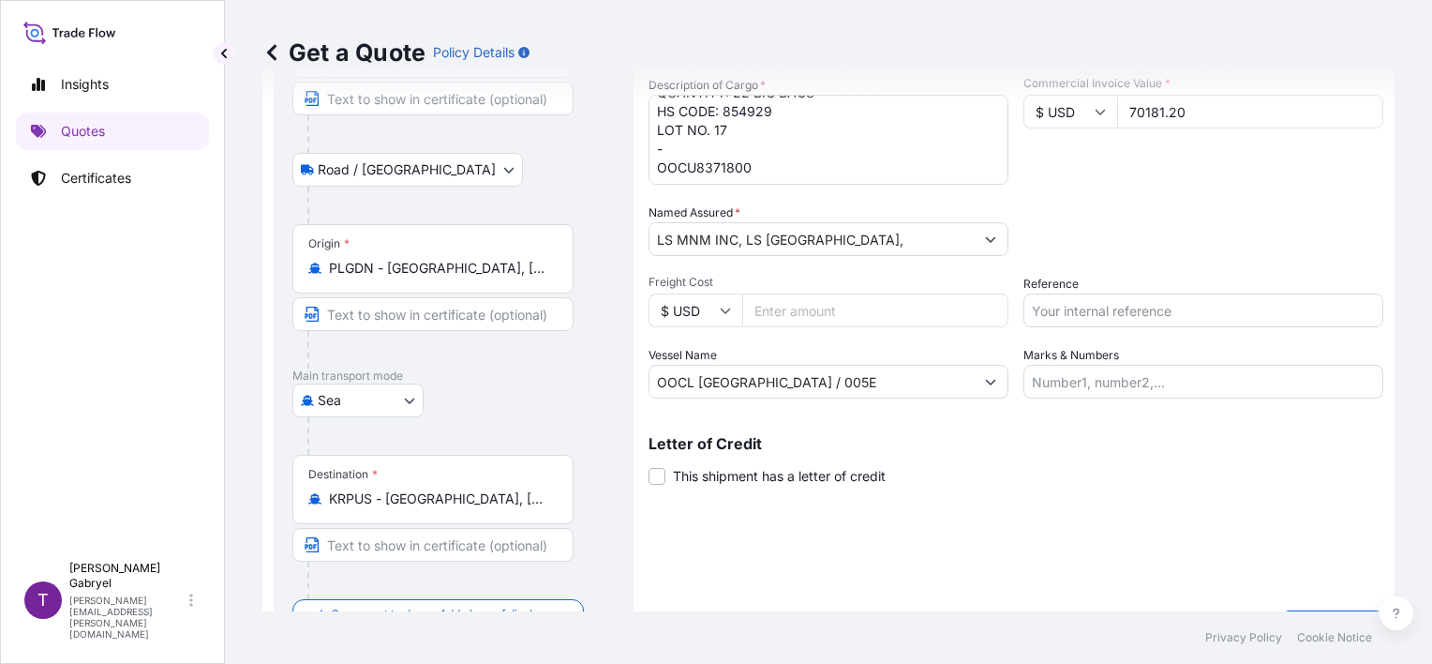
scroll to position [187, 0]
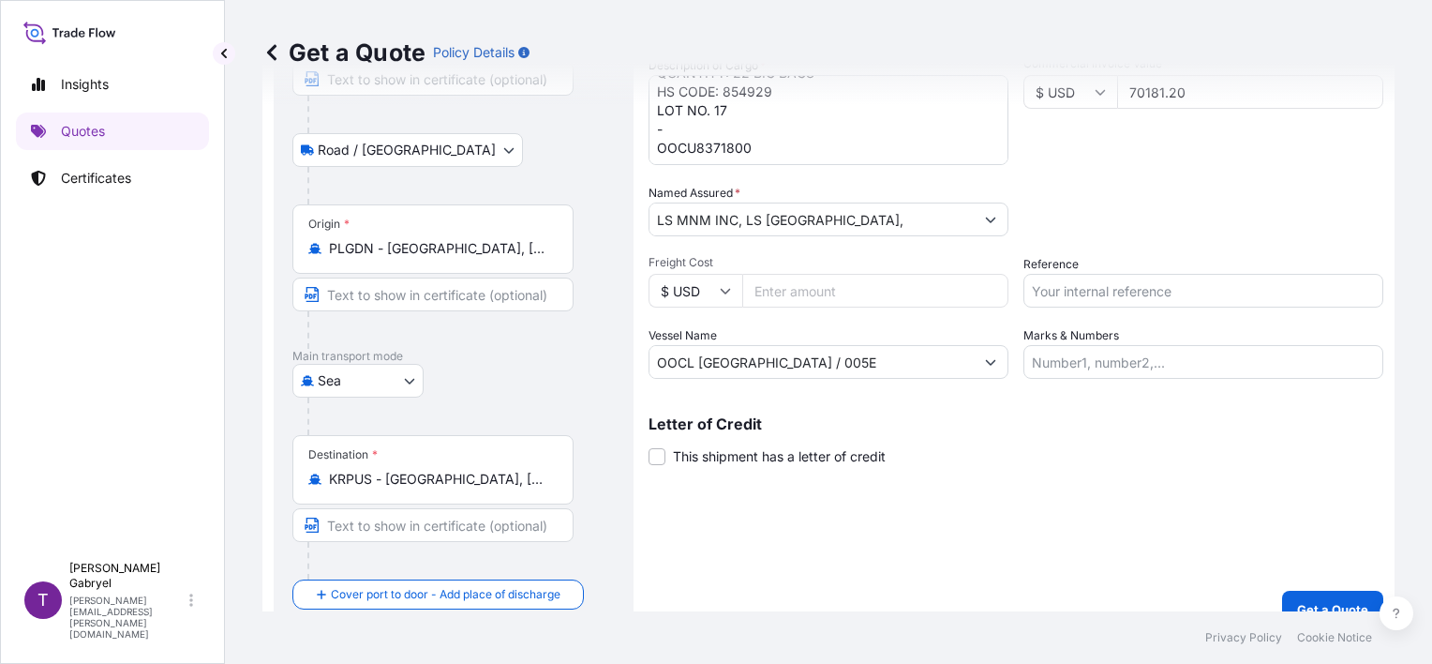
click at [1124, 283] on input "Reference" at bounding box center [1204, 291] width 360 height 34
paste input "S02028936"
click at [1161, 217] on div "Packing Category Type to search a container mode Please select a primary mode o…" at bounding box center [1204, 210] width 360 height 52
click at [1136, 292] on input "S02028936" at bounding box center [1204, 291] width 360 height 34
type input "S02028936"
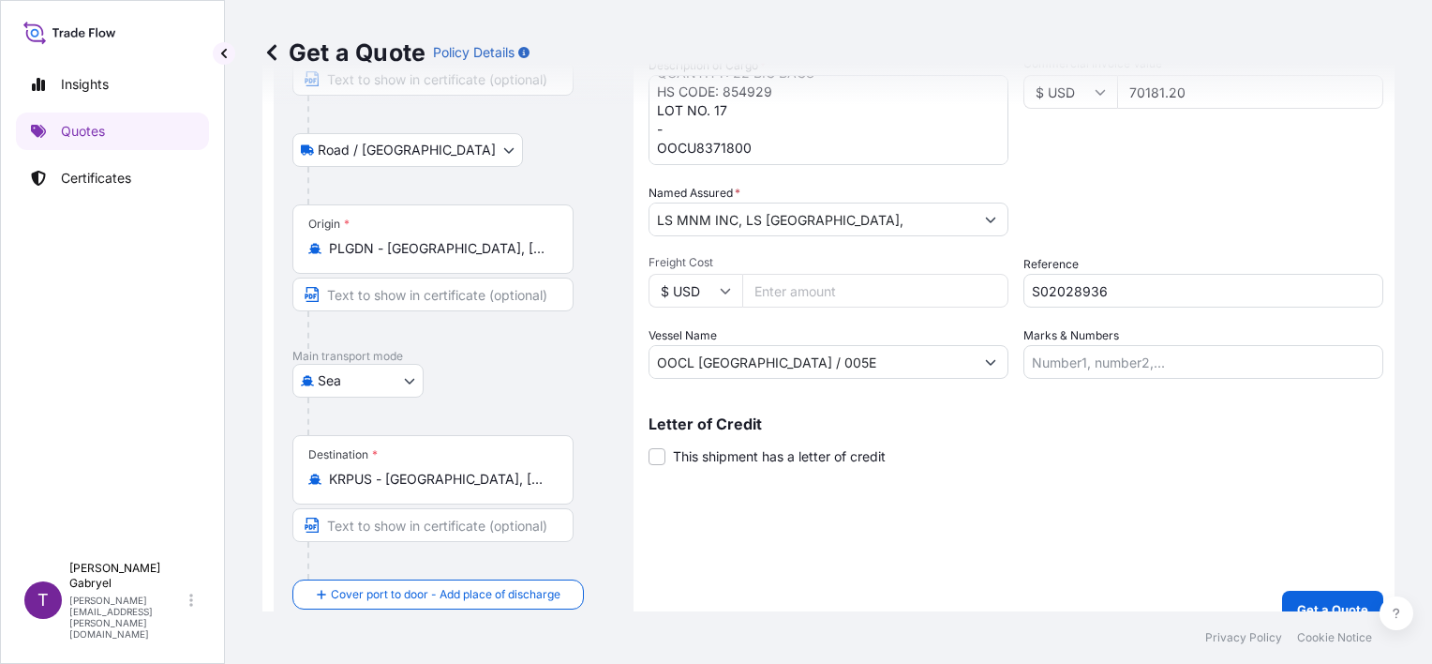
click at [1176, 202] on div "Packing Category Type to search a container mode Please select a primary mode o…" at bounding box center [1204, 210] width 360 height 52
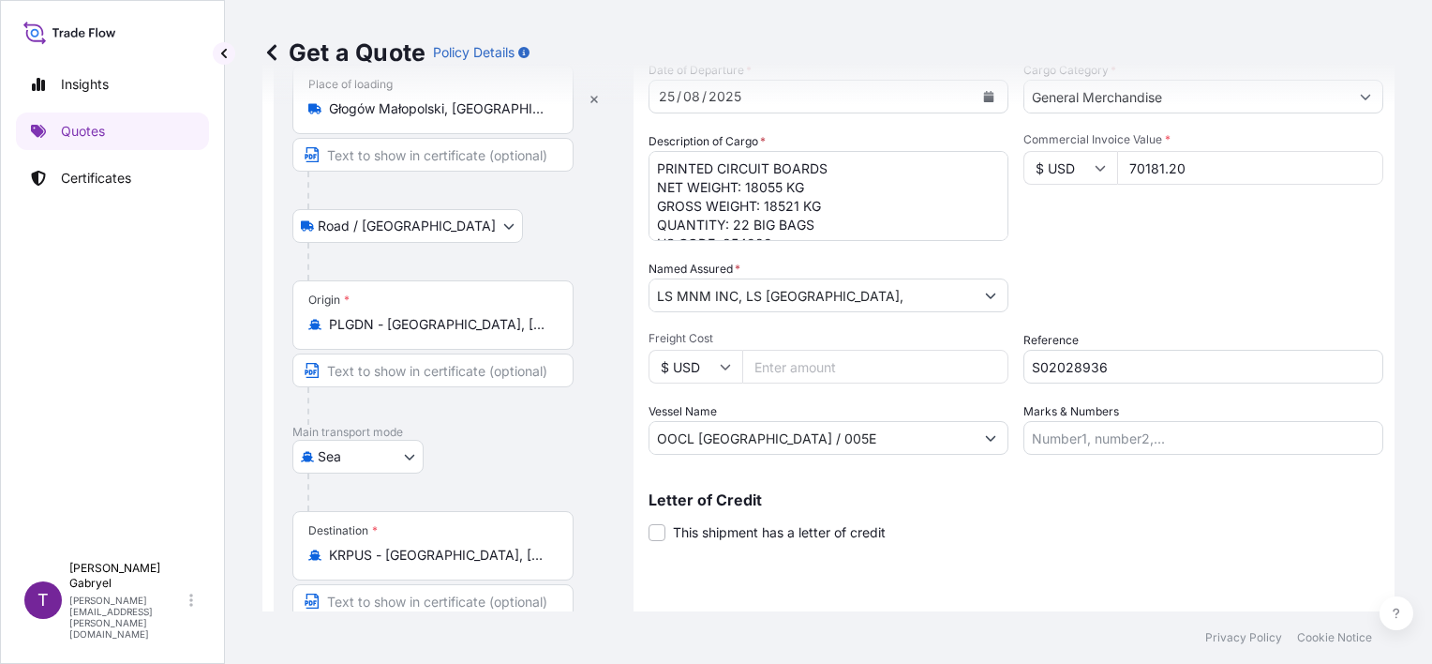
scroll to position [214, 0]
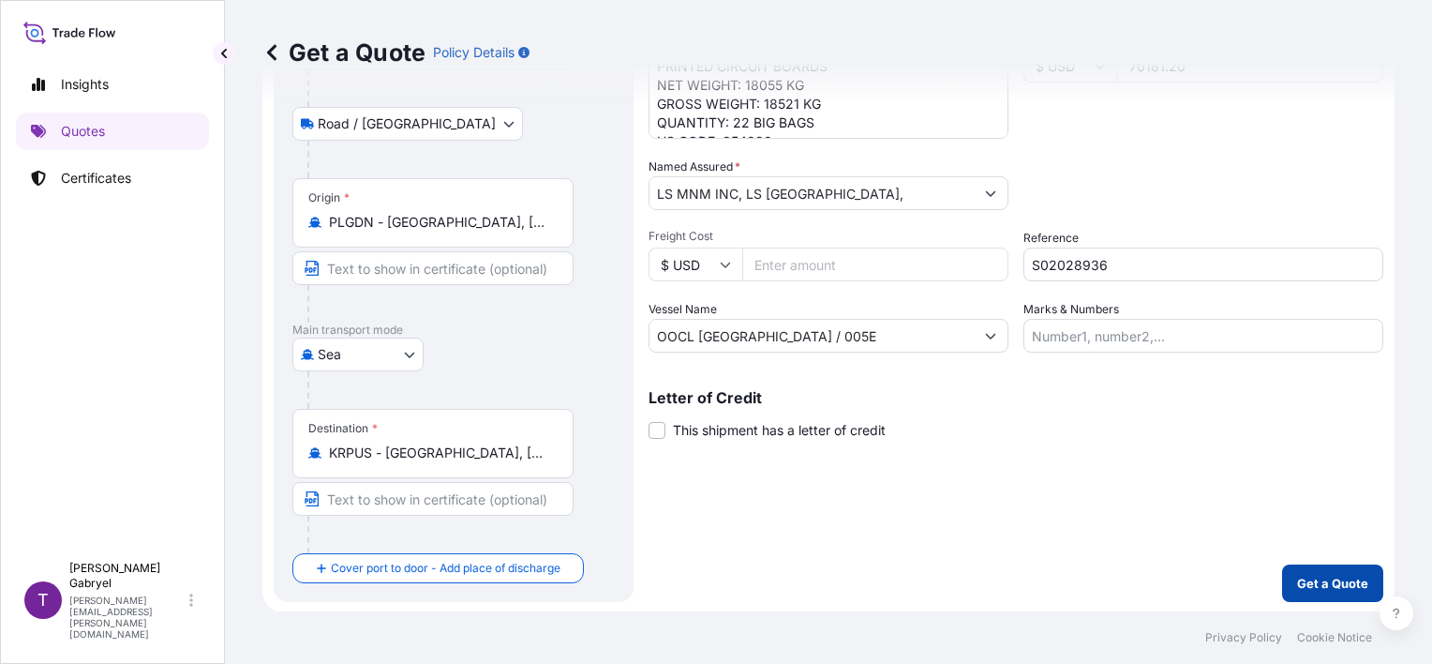
click at [1318, 577] on p "Get a Quote" at bounding box center [1332, 583] width 71 height 19
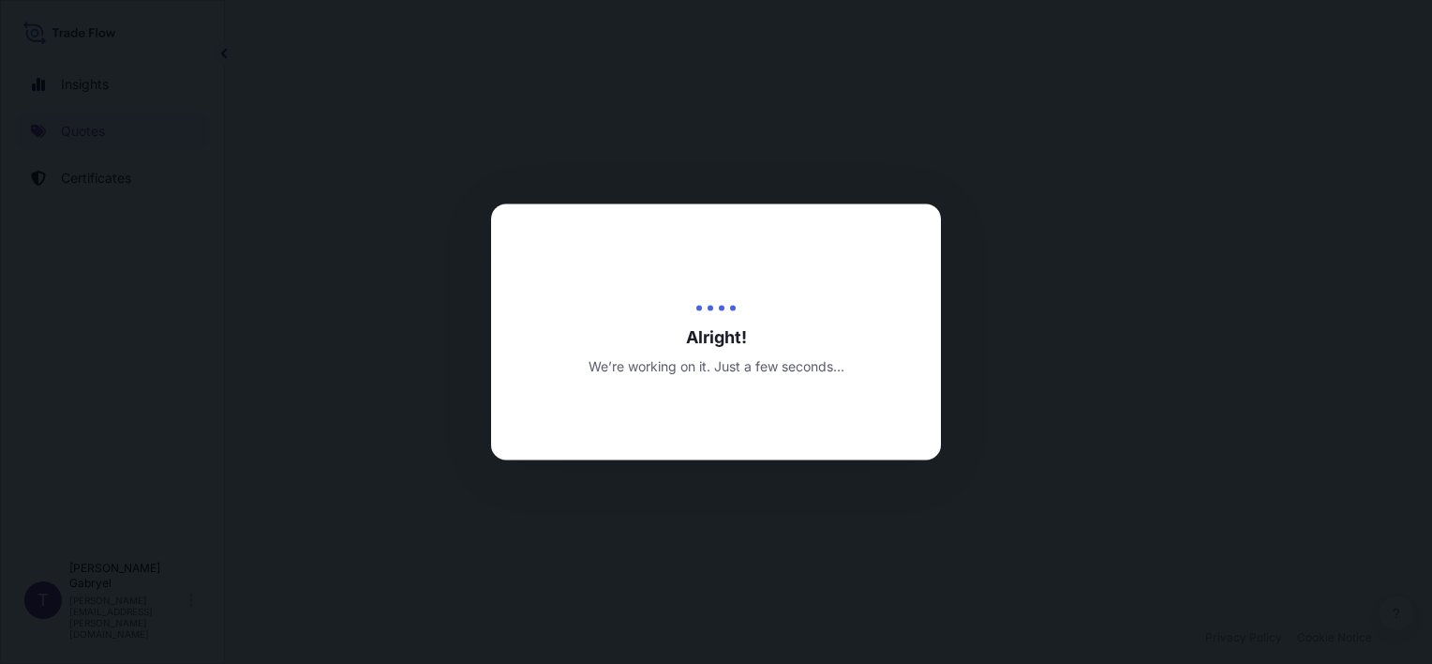
select select "Road / [GEOGRAPHIC_DATA]"
select select "Sea"
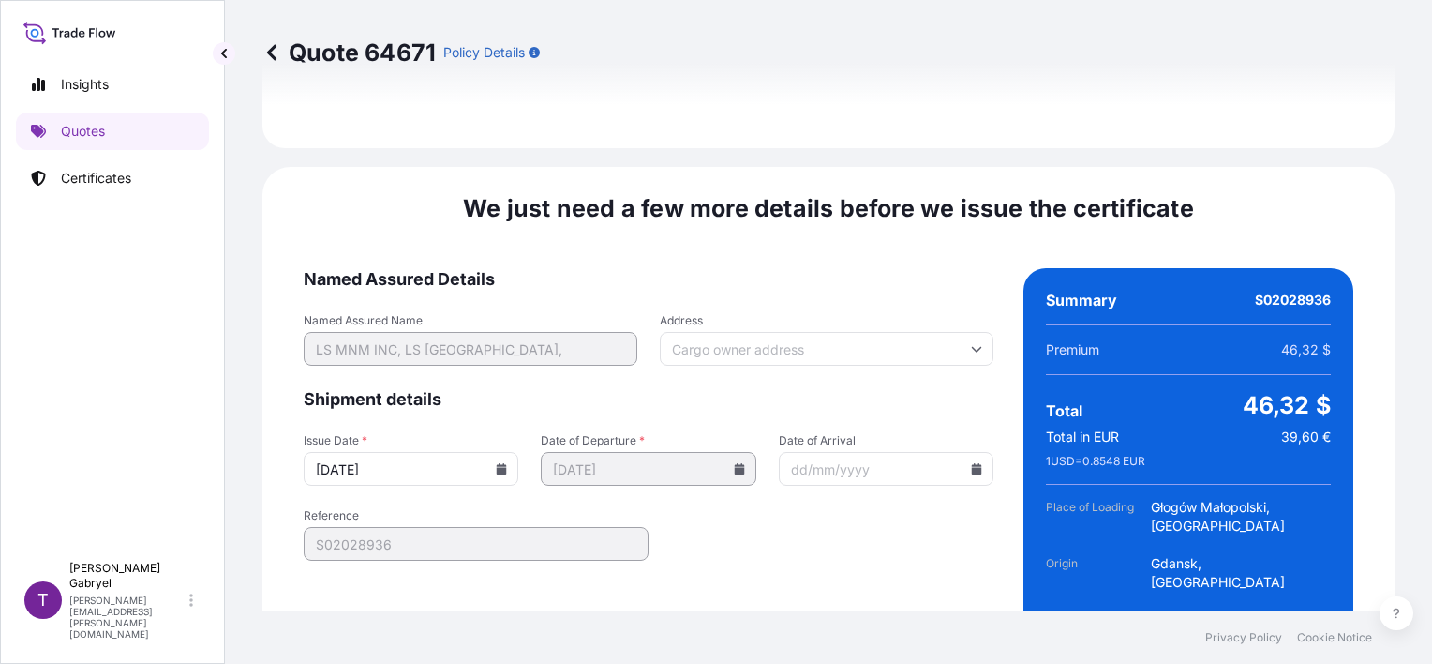
scroll to position [2488, 0]
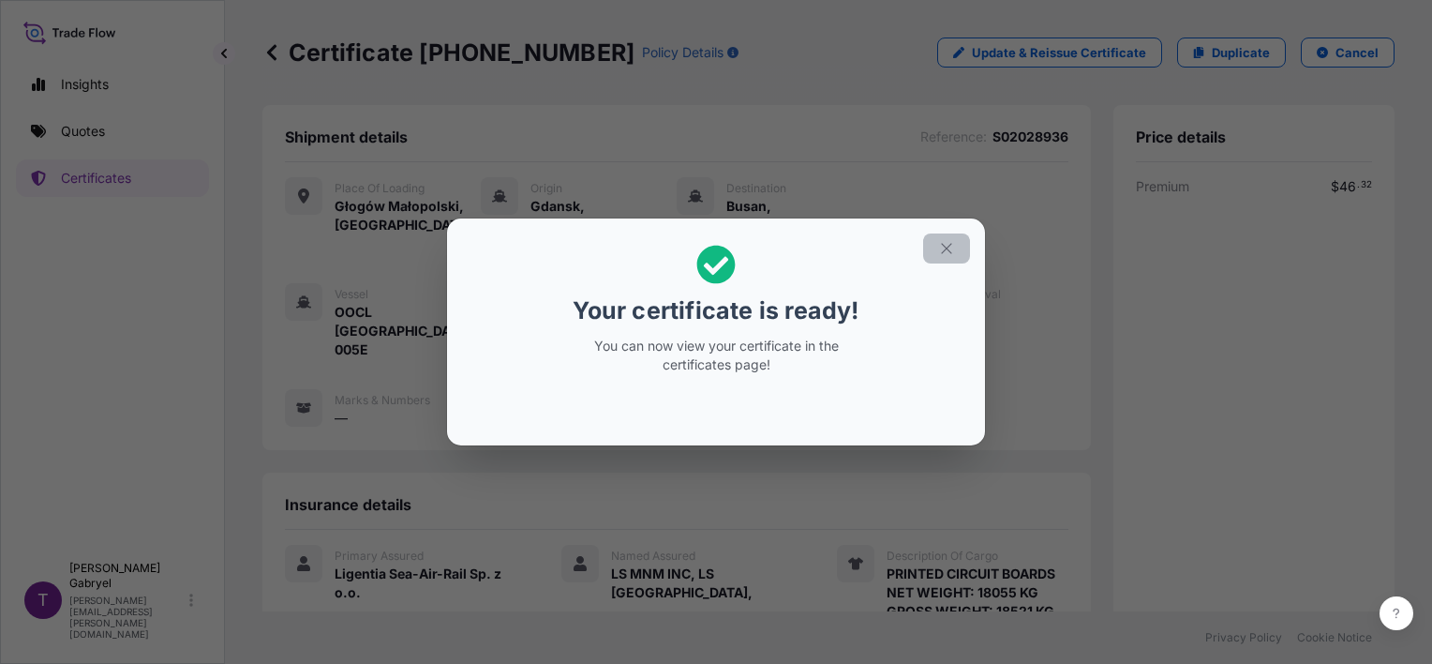
click at [942, 244] on icon "button" at bounding box center [946, 248] width 10 height 10
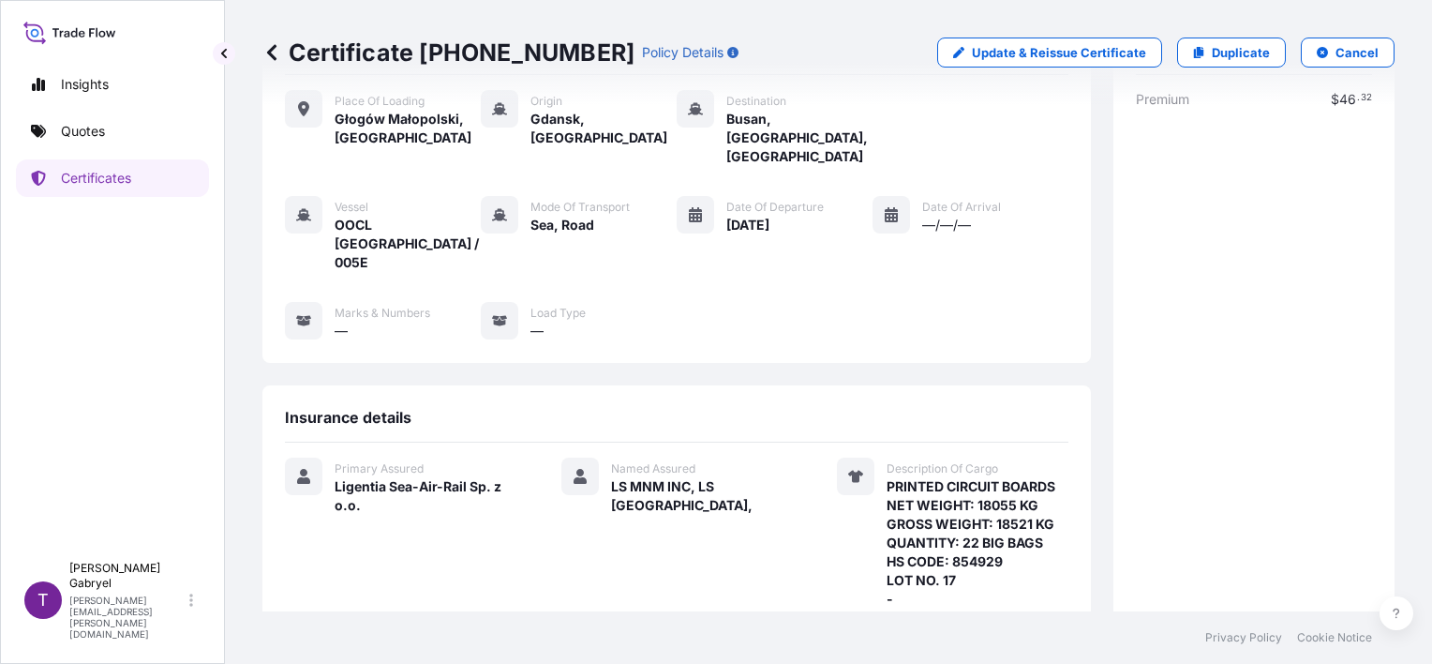
scroll to position [187, 0]
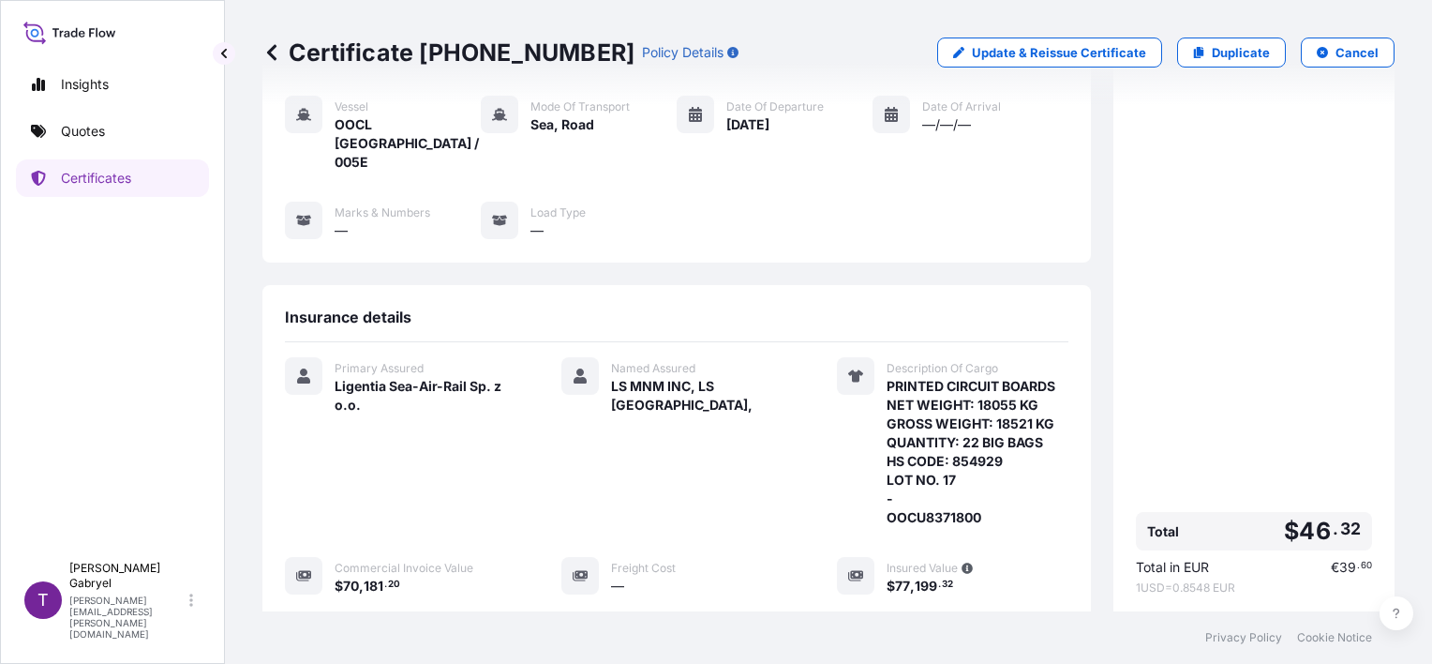
click at [1017, 217] on div "Place of Loading Głogów Małopolski, [GEOGRAPHIC_DATA] Origin [GEOGRAPHIC_DATA],…" at bounding box center [677, 125] width 784 height 300
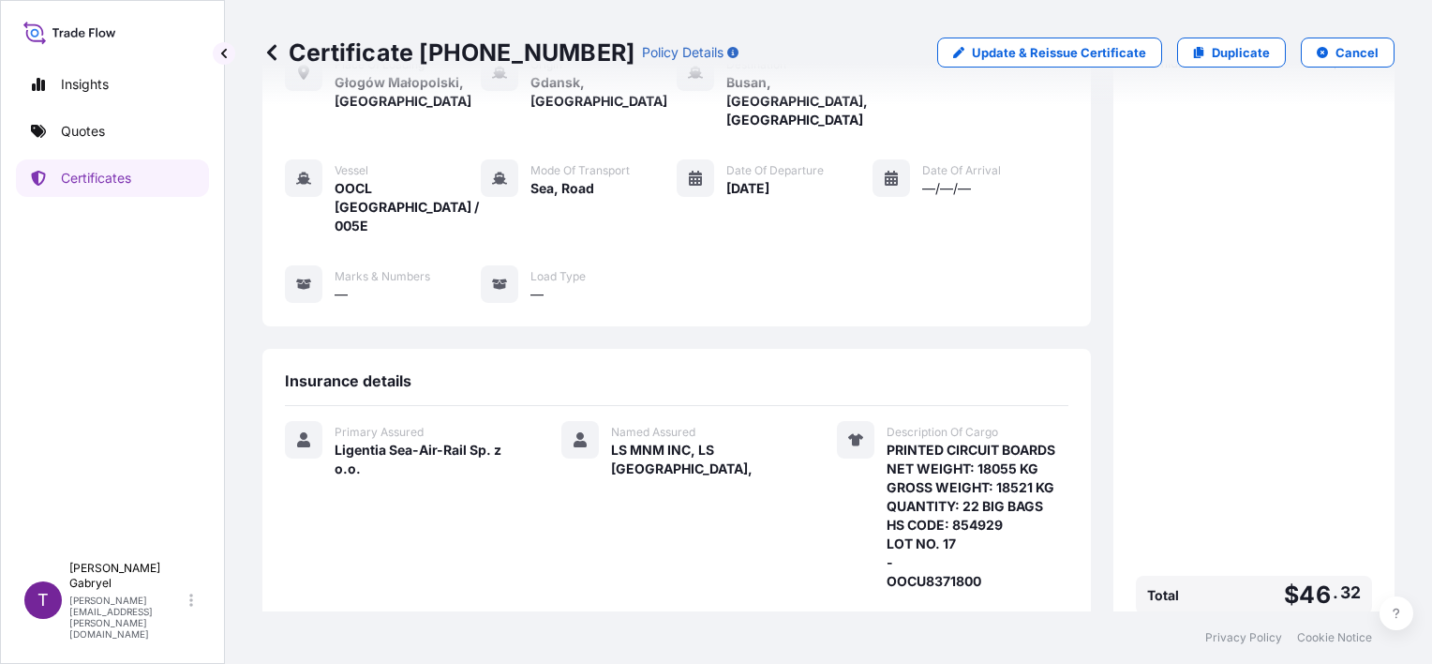
scroll to position [431, 0]
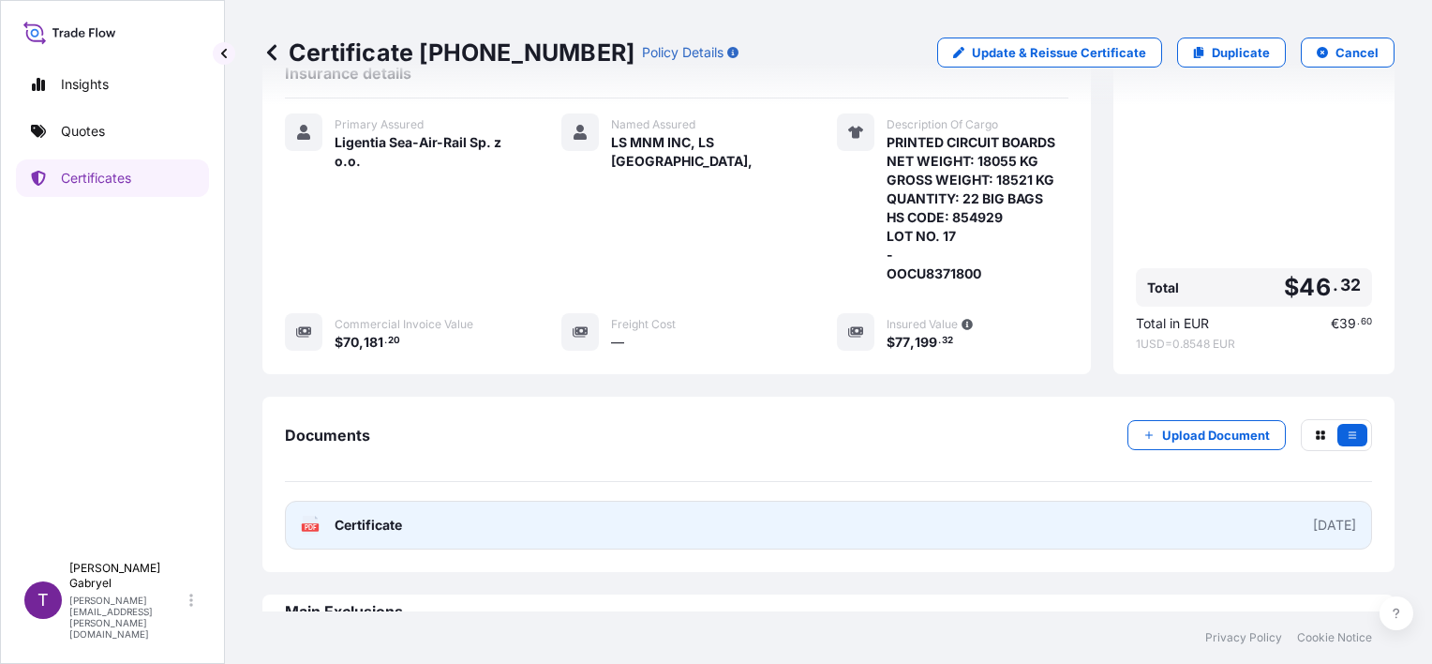
click at [551, 501] on link "PDF Certificate [DATE]" at bounding box center [828, 525] width 1087 height 49
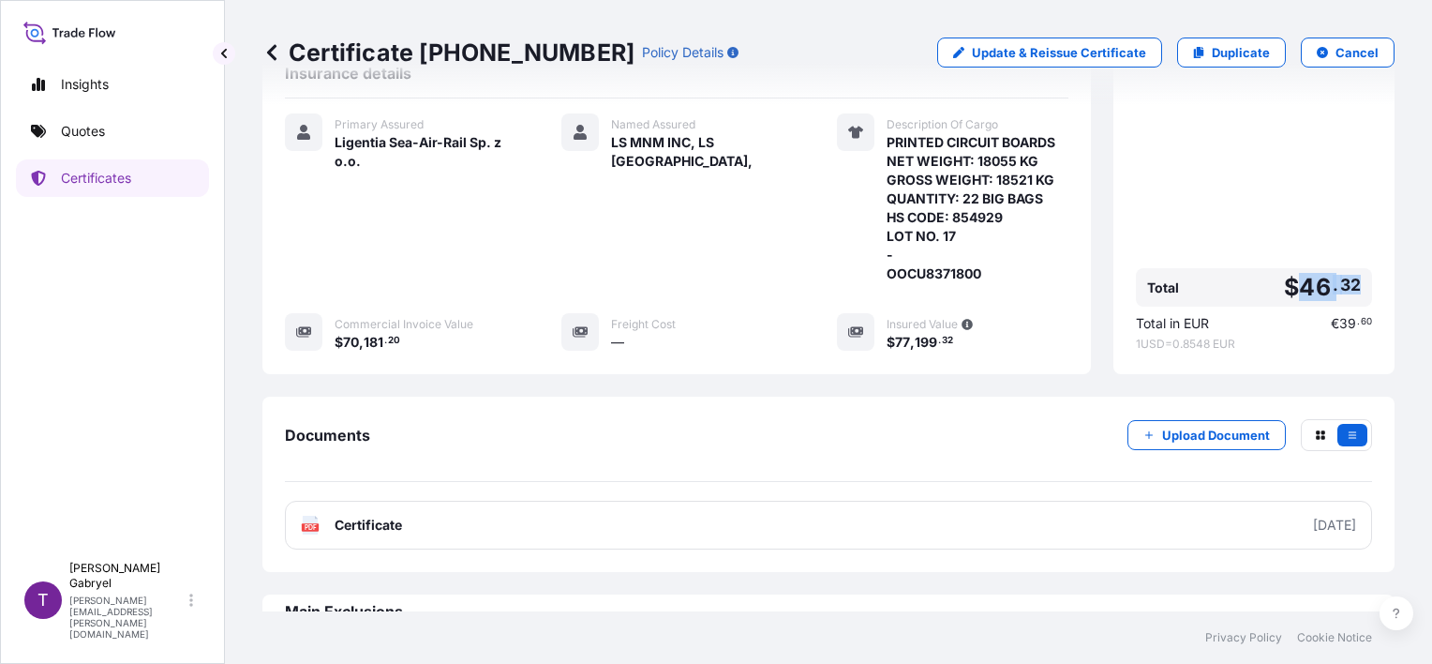
drag, startPoint x: 1350, startPoint y: 245, endPoint x: 1291, endPoint y: 245, distance: 59.1
click at [1291, 268] on div "Total $ 46 . 32" at bounding box center [1254, 287] width 236 height 38
copy span "46 . 32"
